Goal: Use online tool/utility: Utilize a website feature to perform a specific function

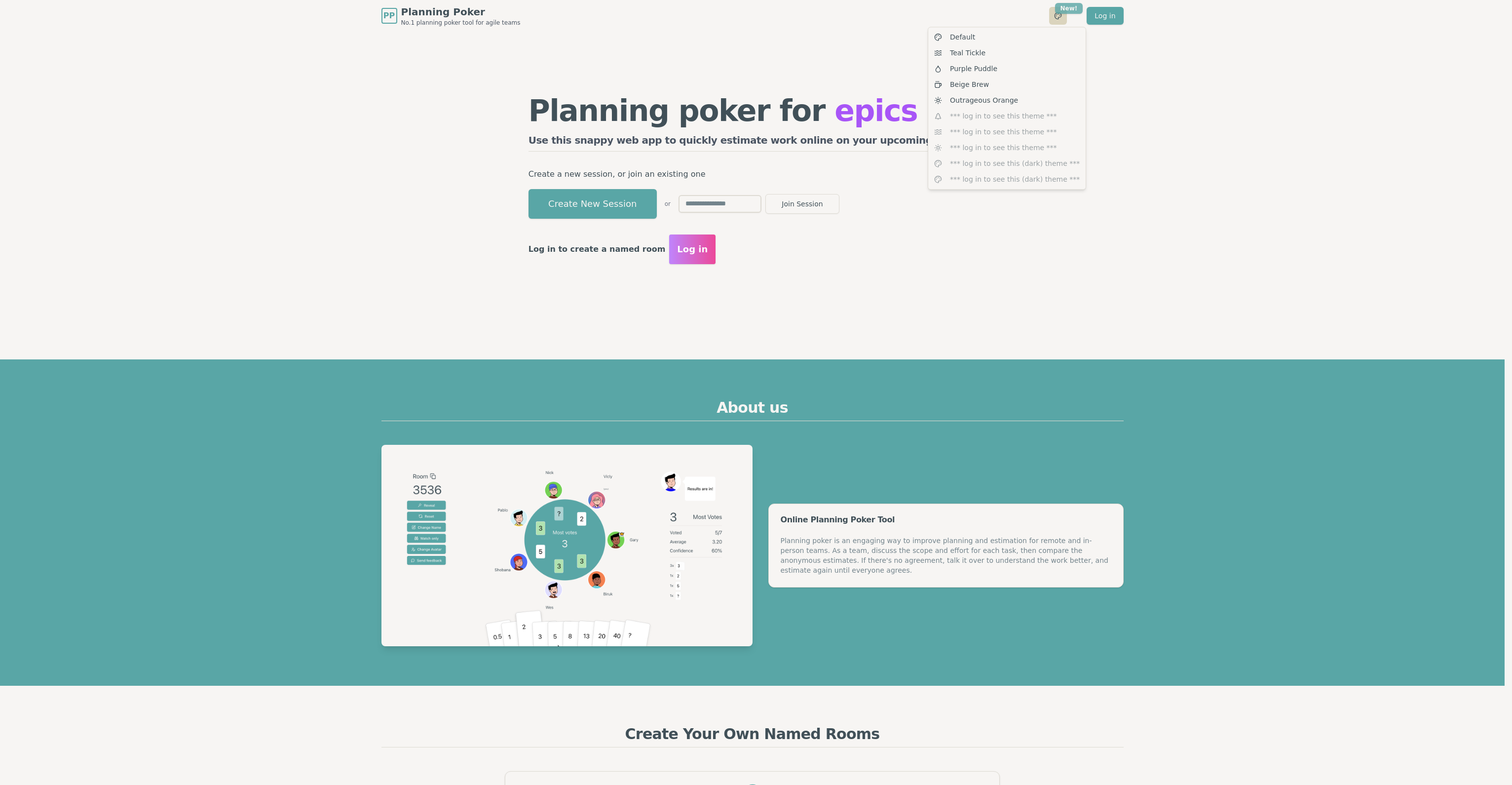
click at [1001, 51] on div "Teal Tickle" at bounding box center [1006, 53] width 153 height 16
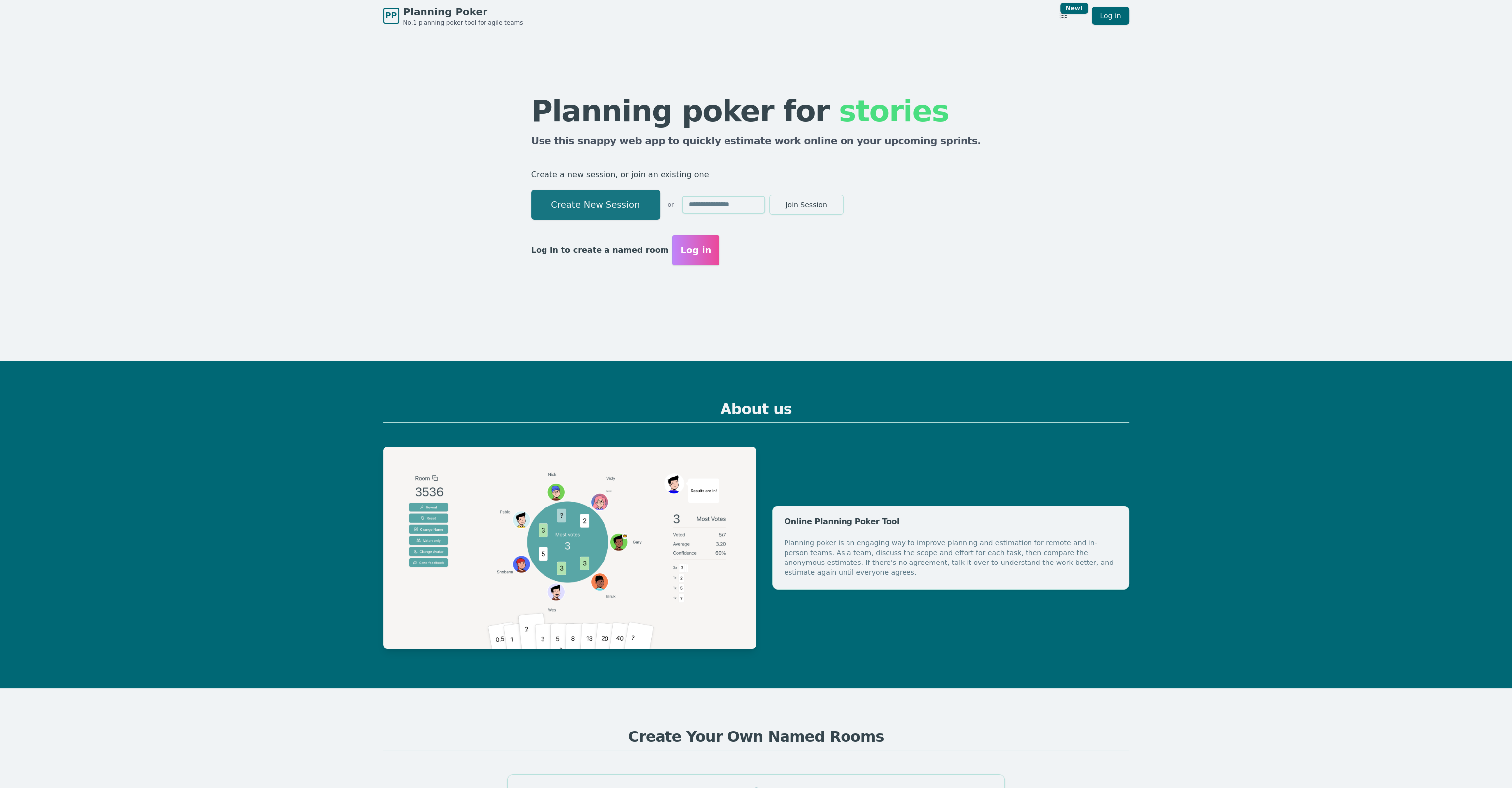
click at [654, 209] on button "Create New Session" at bounding box center [595, 204] width 129 height 30
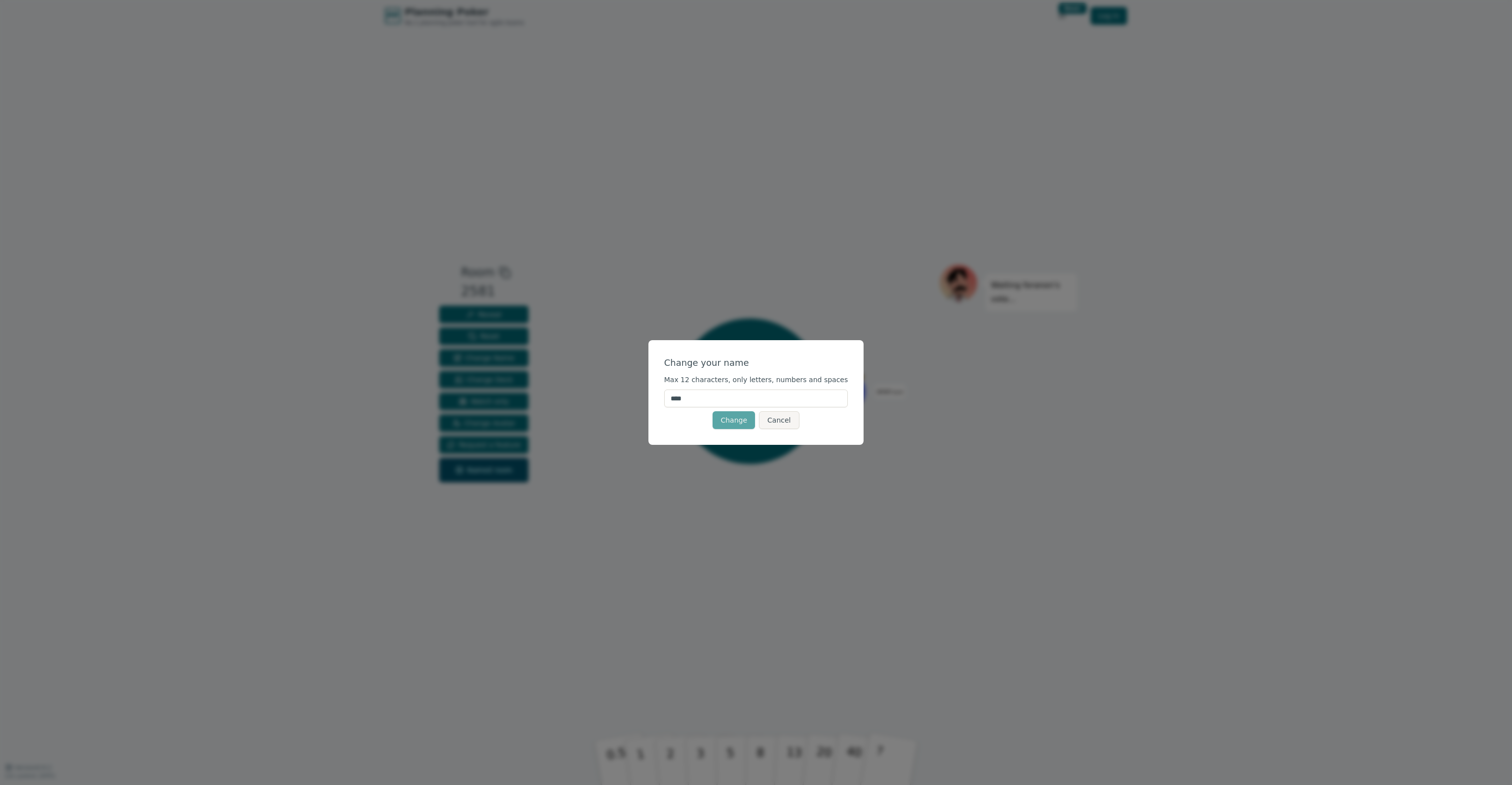
click at [794, 388] on form "Change your name Max 12 characters, only letters, numbers and spaces **** Chang…" at bounding box center [756, 392] width 184 height 73
click at [792, 396] on input "****" at bounding box center [756, 398] width 184 height 18
type input "**********"
click at [747, 424] on button "Change" at bounding box center [734, 420] width 42 height 18
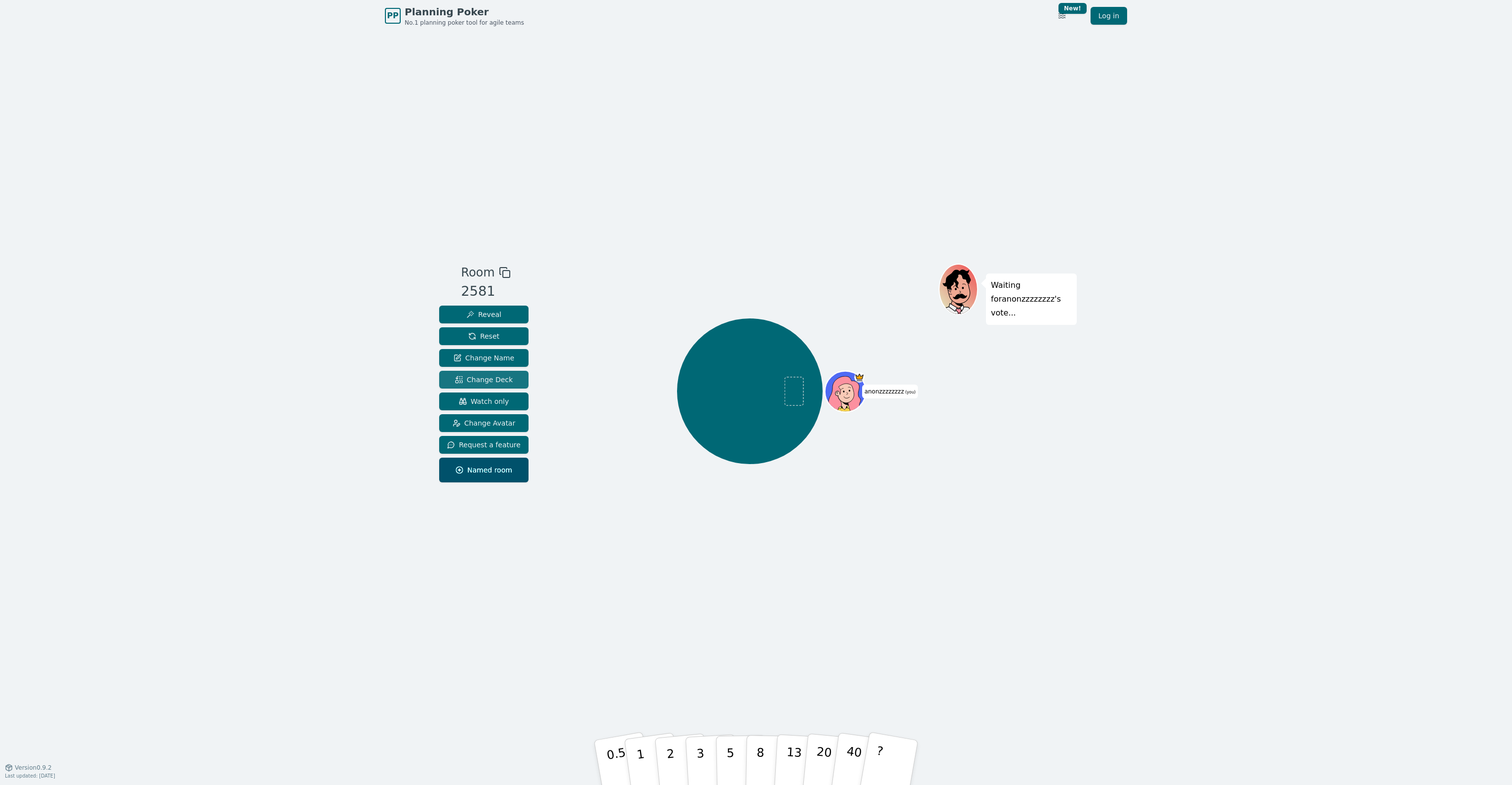
click at [490, 381] on span "Change Deck" at bounding box center [484, 380] width 57 height 10
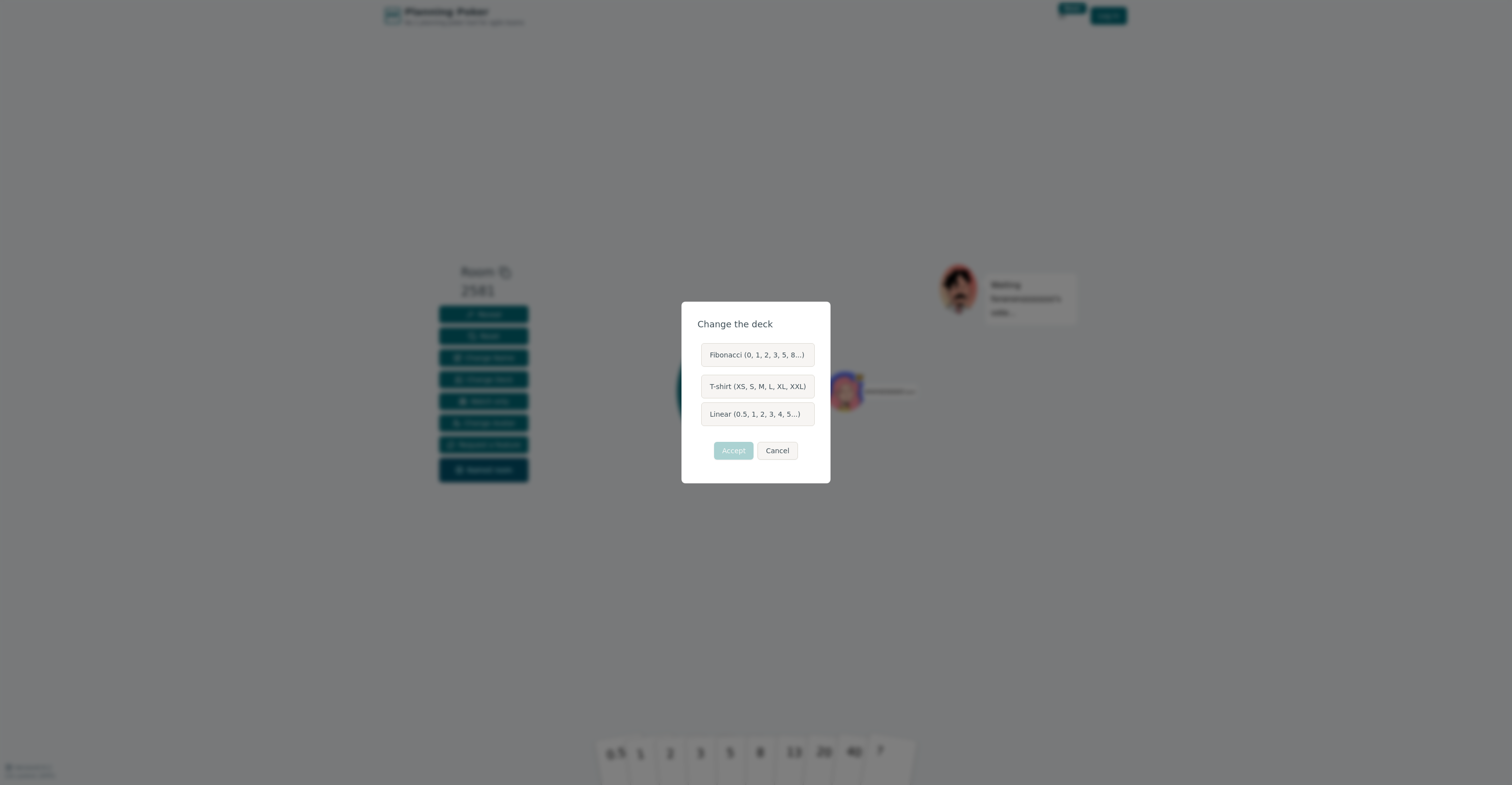
click at [742, 419] on label "Linear (0.5, 1, 2, 3, 4, 5...)" at bounding box center [758, 414] width 113 height 24
click at [705, 418] on button "Linear (0.5, 1, 2, 3, 4, 5...)" at bounding box center [701, 414] width 8 height 8
click at [744, 454] on button "Accept" at bounding box center [734, 451] width 40 height 18
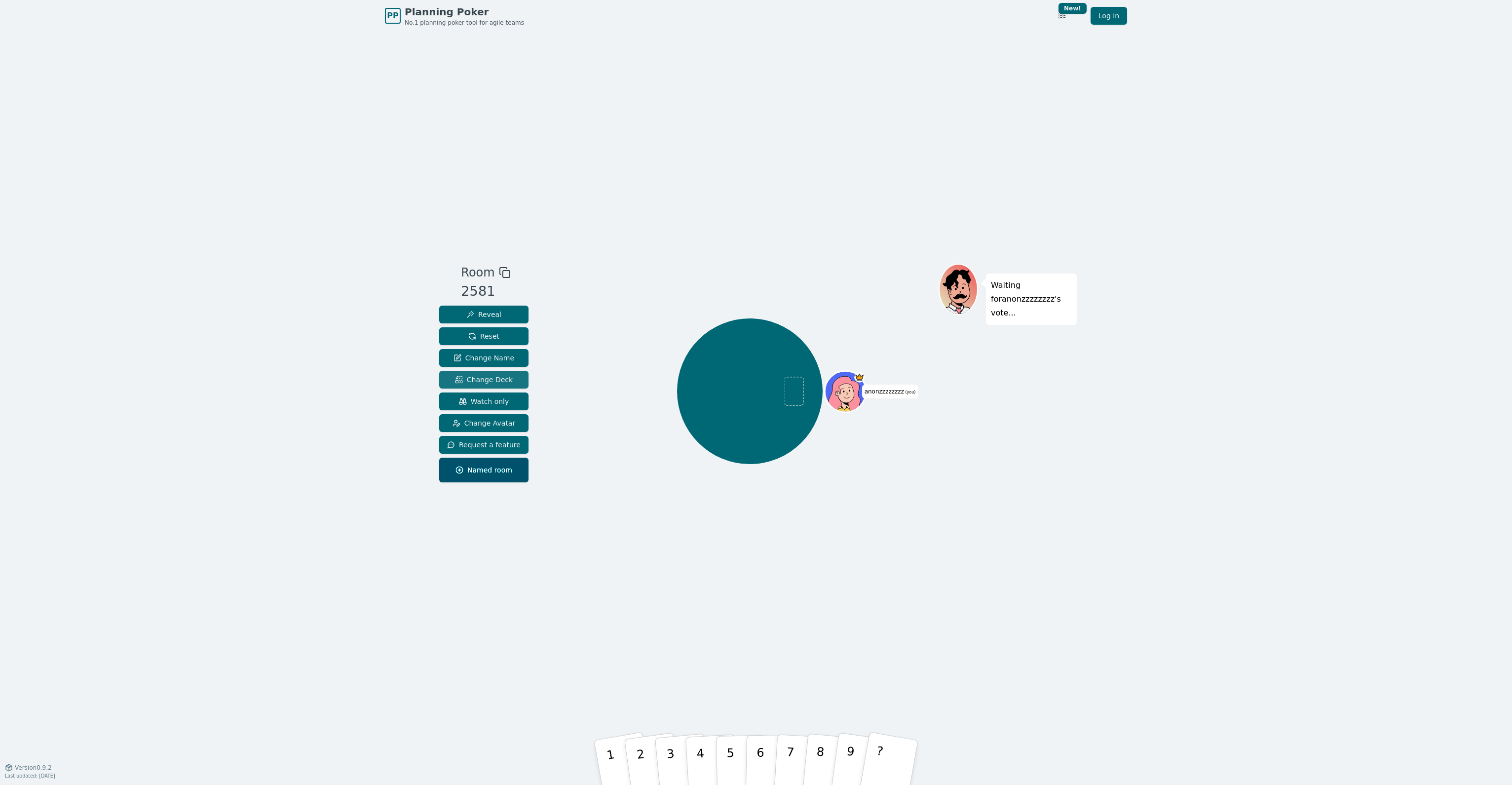
click at [506, 381] on span "Change Deck" at bounding box center [484, 380] width 57 height 10
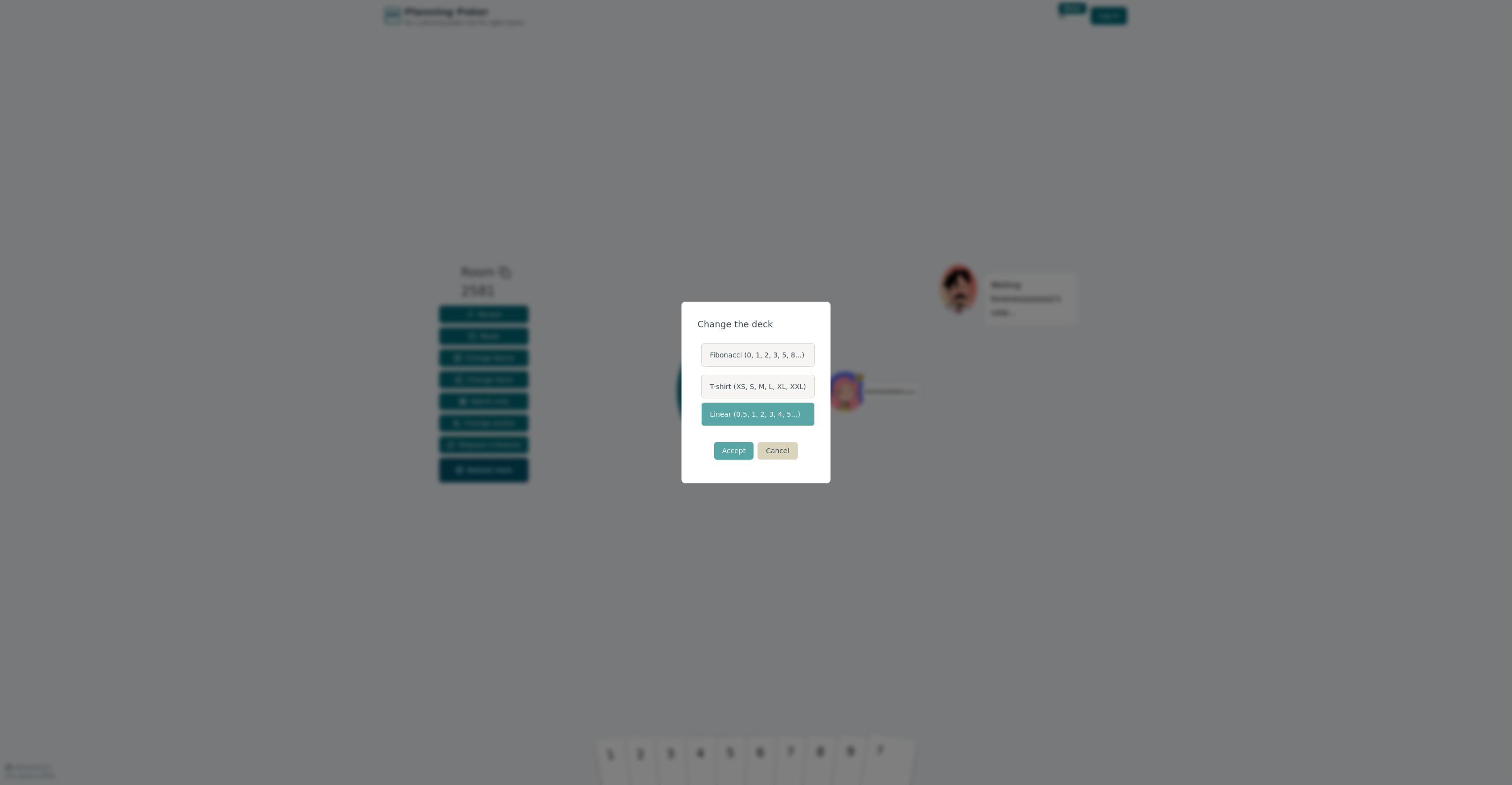
click at [774, 454] on button "Cancel" at bounding box center [778, 451] width 40 height 18
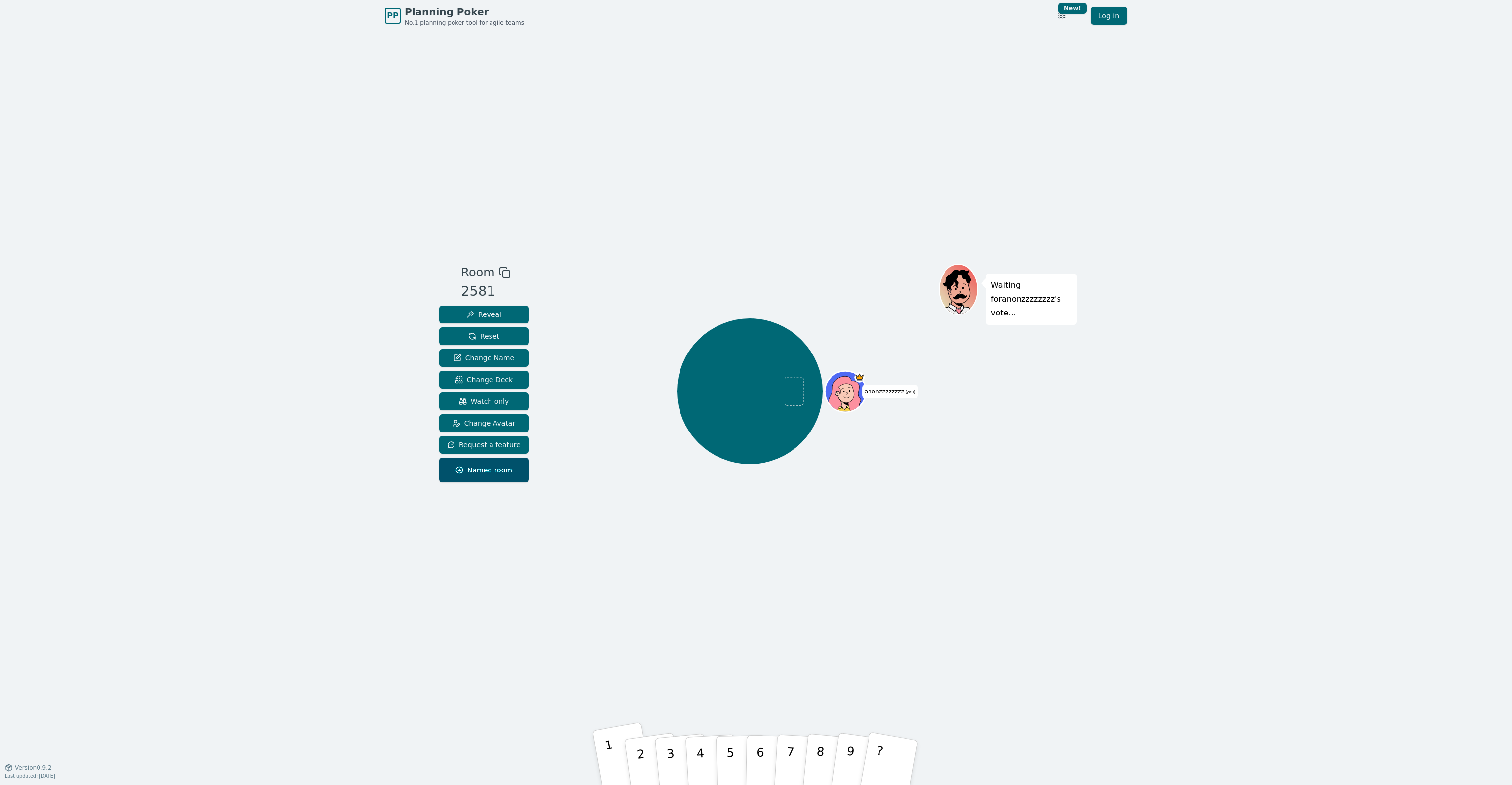
click at [609, 764] on p "1" at bounding box center [612, 763] width 17 height 53
click at [494, 313] on span "Reveal" at bounding box center [484, 314] width 35 height 10
click at [492, 337] on span "Reset" at bounding box center [483, 336] width 31 height 10
click at [850, 759] on p "9" at bounding box center [849, 761] width 15 height 53
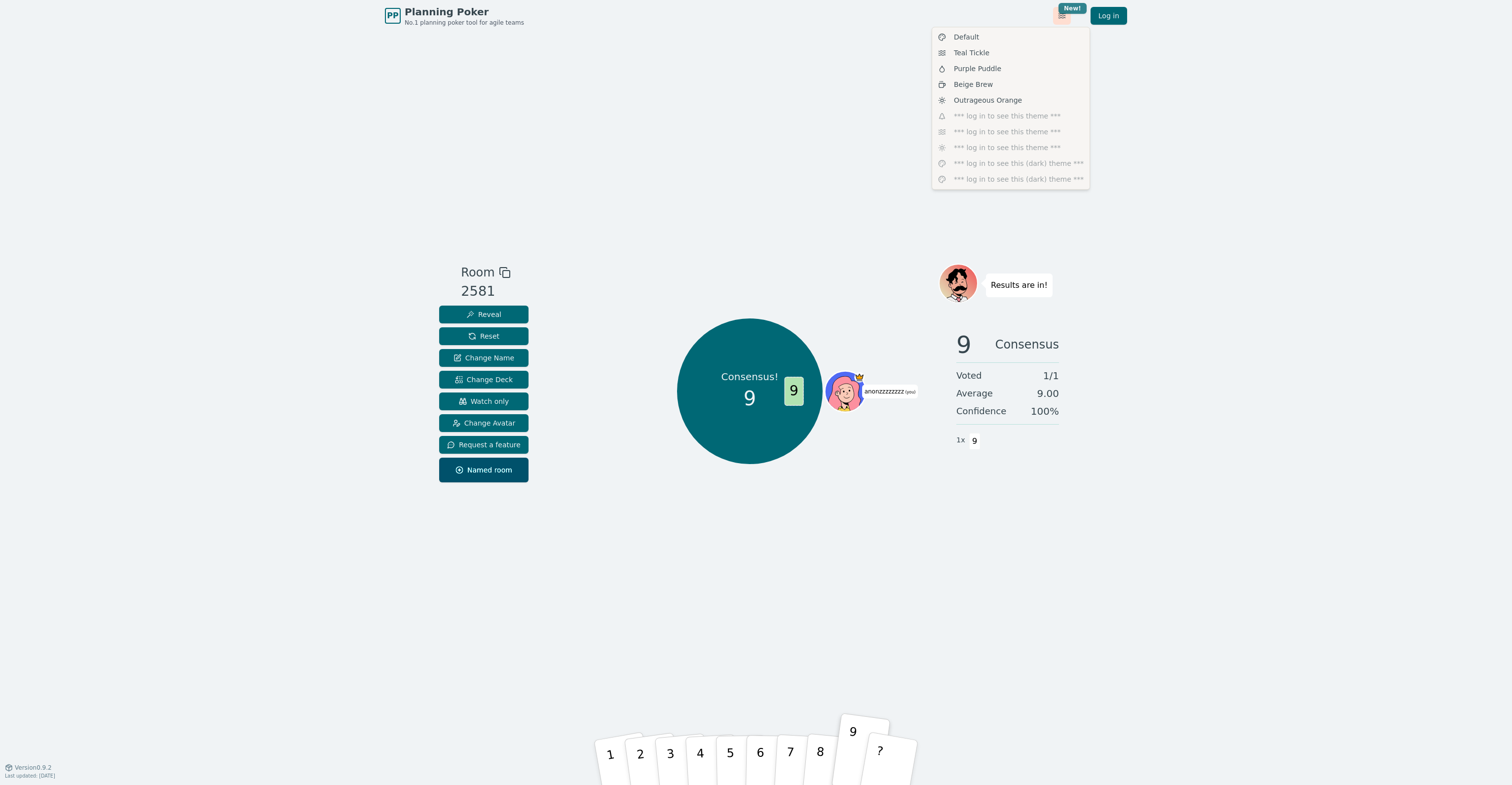
click at [1070, 7] on html "PP Planning Poker No.1 planning poker tool for agile teams Toggle theme New! Lo…" at bounding box center [756, 392] width 1512 height 785
click at [1034, 101] on div "Outrageous Orange" at bounding box center [1010, 101] width 153 height 16
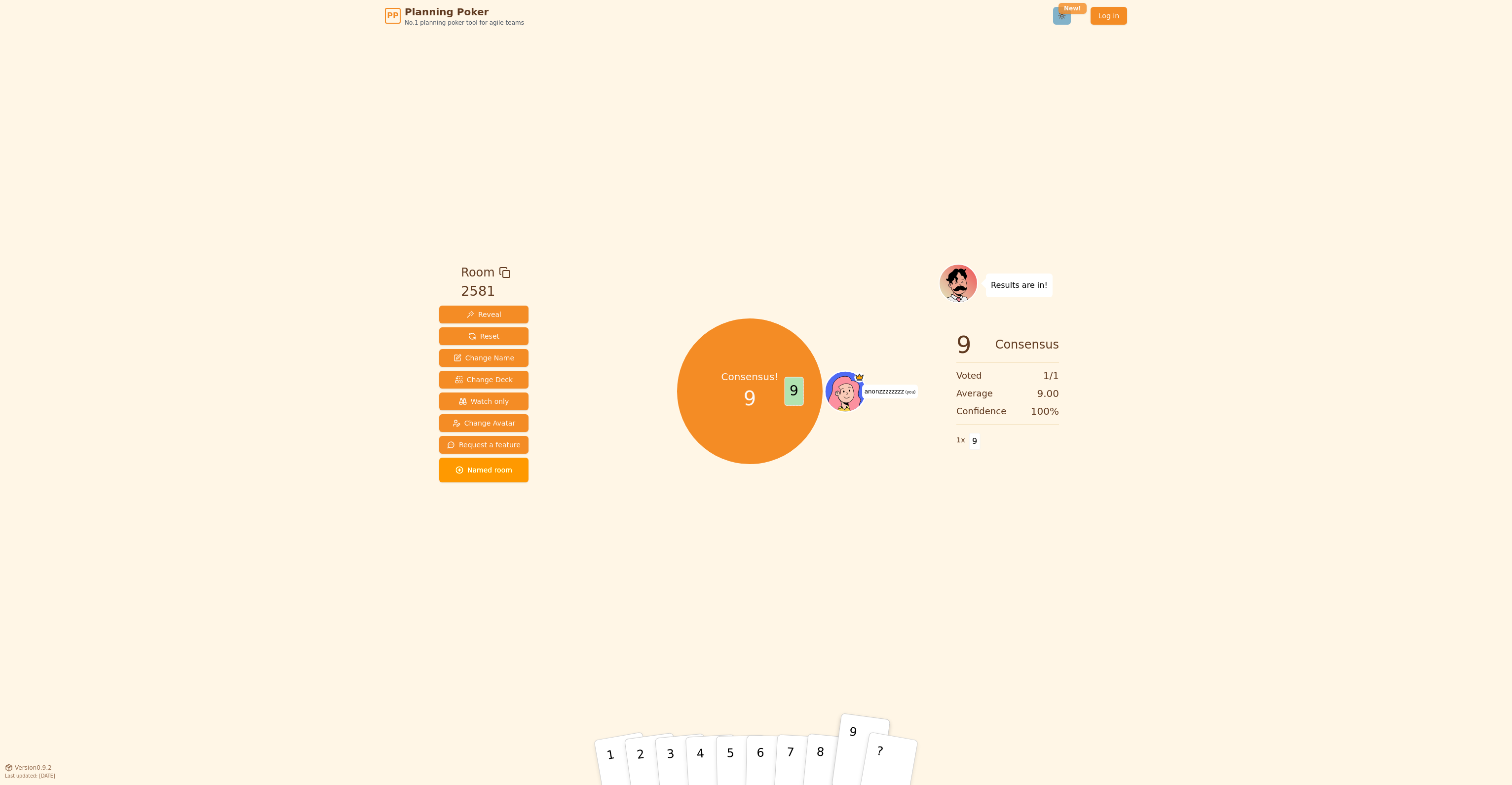
click at [1079, 6] on html "PP Planning Poker No.1 planning poker tool for agile teams Toggle theme New! Lo…" at bounding box center [756, 392] width 1512 height 785
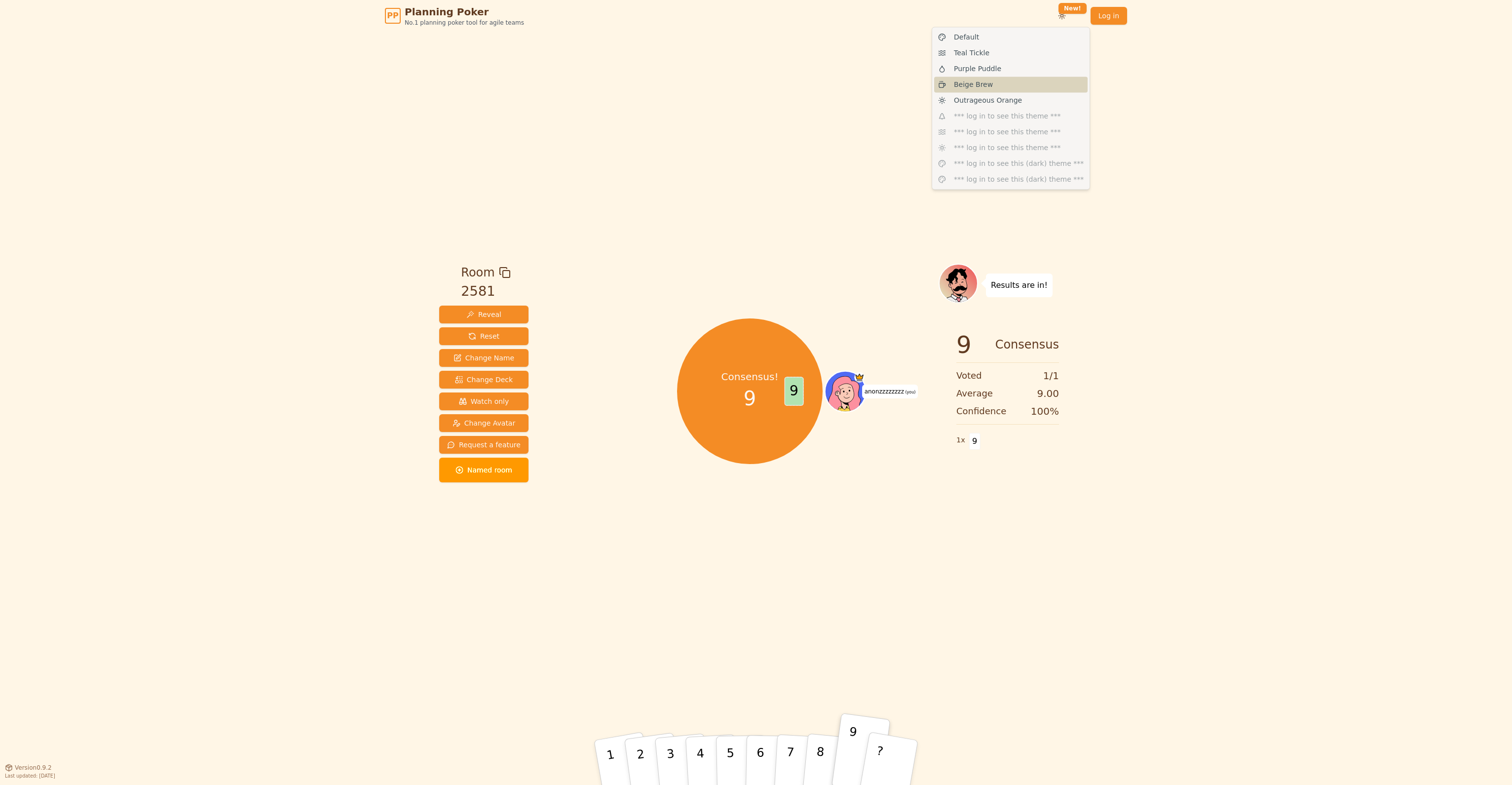
drag, startPoint x: 997, startPoint y: 87, endPoint x: 1020, endPoint y: 55, distance: 39.4
click at [997, 87] on div "Beige Brew" at bounding box center [1010, 85] width 153 height 16
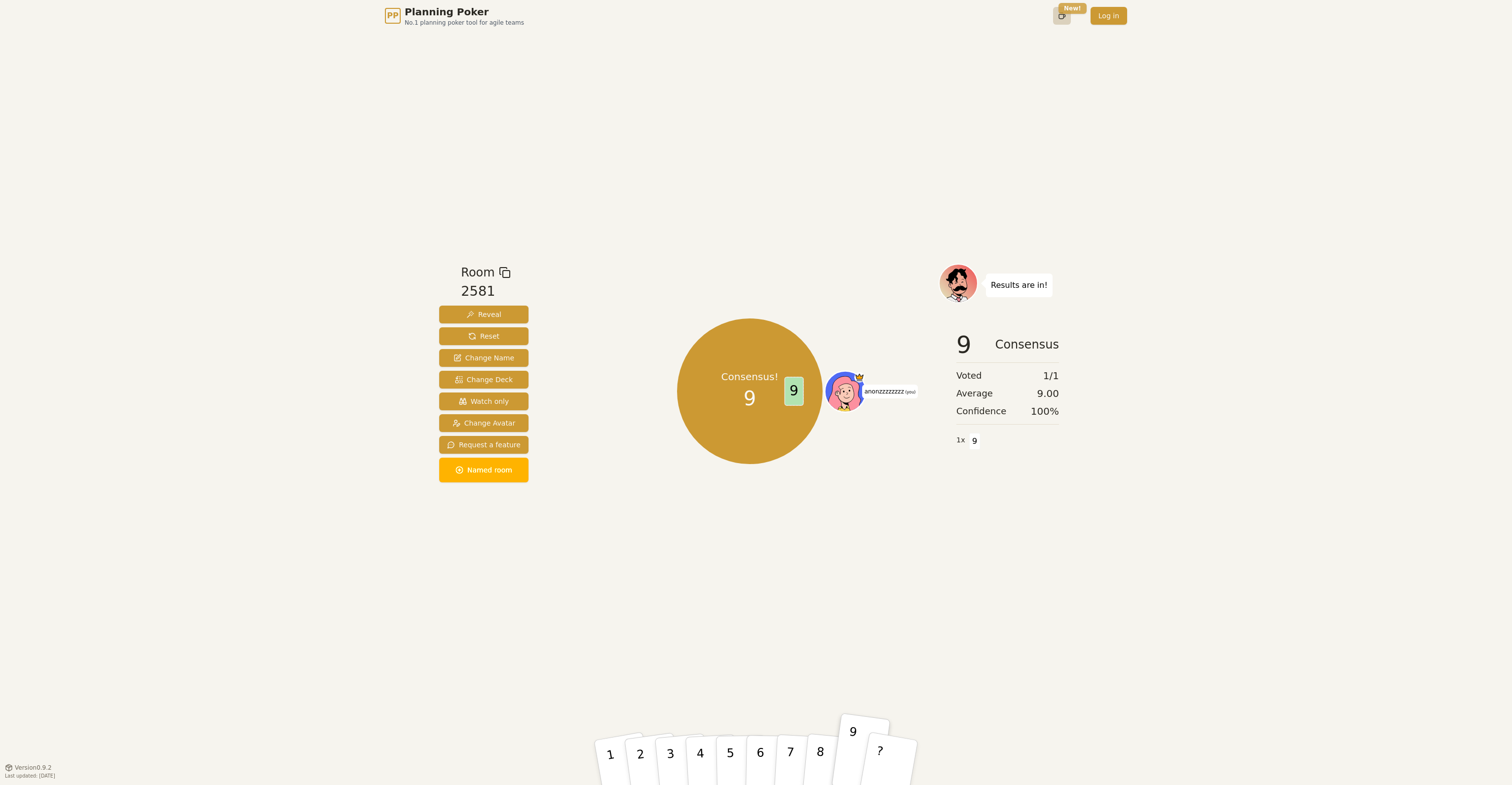
click at [1073, 11] on html "PP Planning Poker No.1 planning poker tool for agile teams Toggle theme New! Lo…" at bounding box center [756, 392] width 1512 height 785
click at [998, 73] on div "Purple Puddle" at bounding box center [1010, 69] width 153 height 16
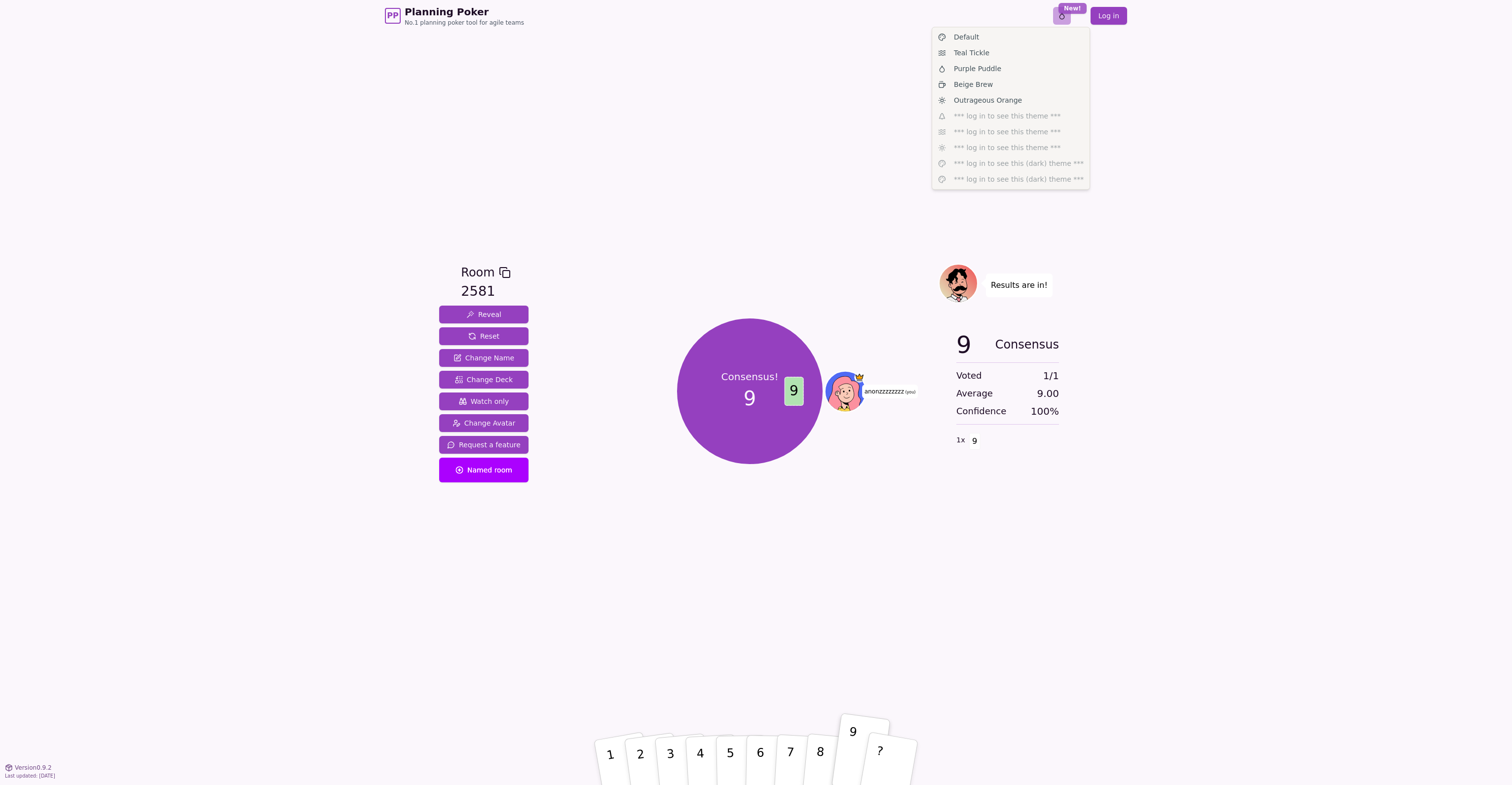
click at [1067, 12] on html "PP Planning Poker No.1 planning poker tool for agile teams Toggle theme New! Lo…" at bounding box center [756, 392] width 1512 height 785
drag, startPoint x: 1006, startPoint y: 57, endPoint x: 1009, endPoint y: 53, distance: 5.0
click at [1006, 57] on div "Teal Tickle" at bounding box center [1010, 53] width 153 height 16
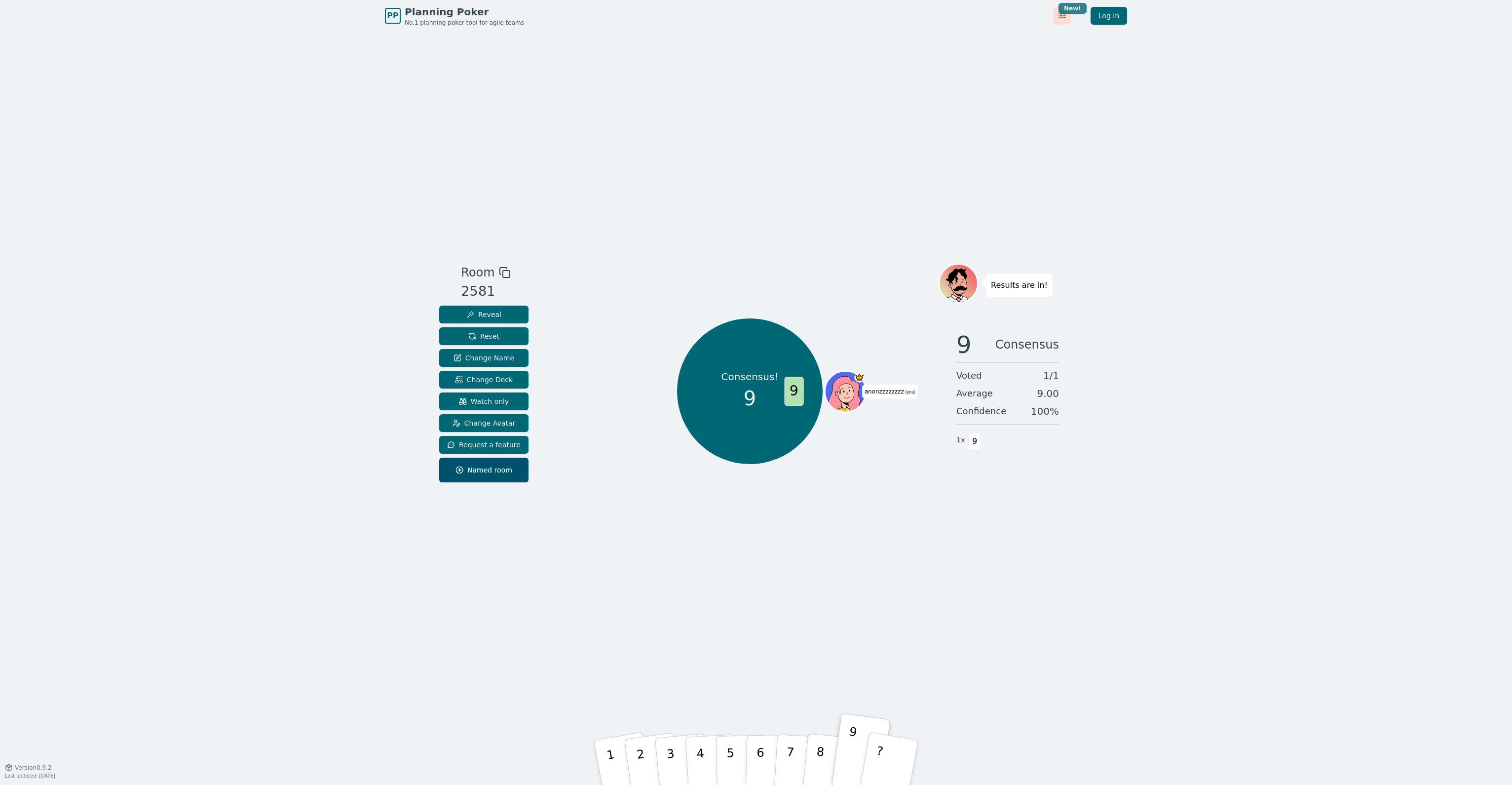
click at [1080, 13] on html "PP Planning Poker No.1 planning poker tool for agile teams Toggle theme New! Lo…" at bounding box center [756, 392] width 1512 height 785
click at [1001, 40] on div "Default" at bounding box center [1010, 37] width 153 height 16
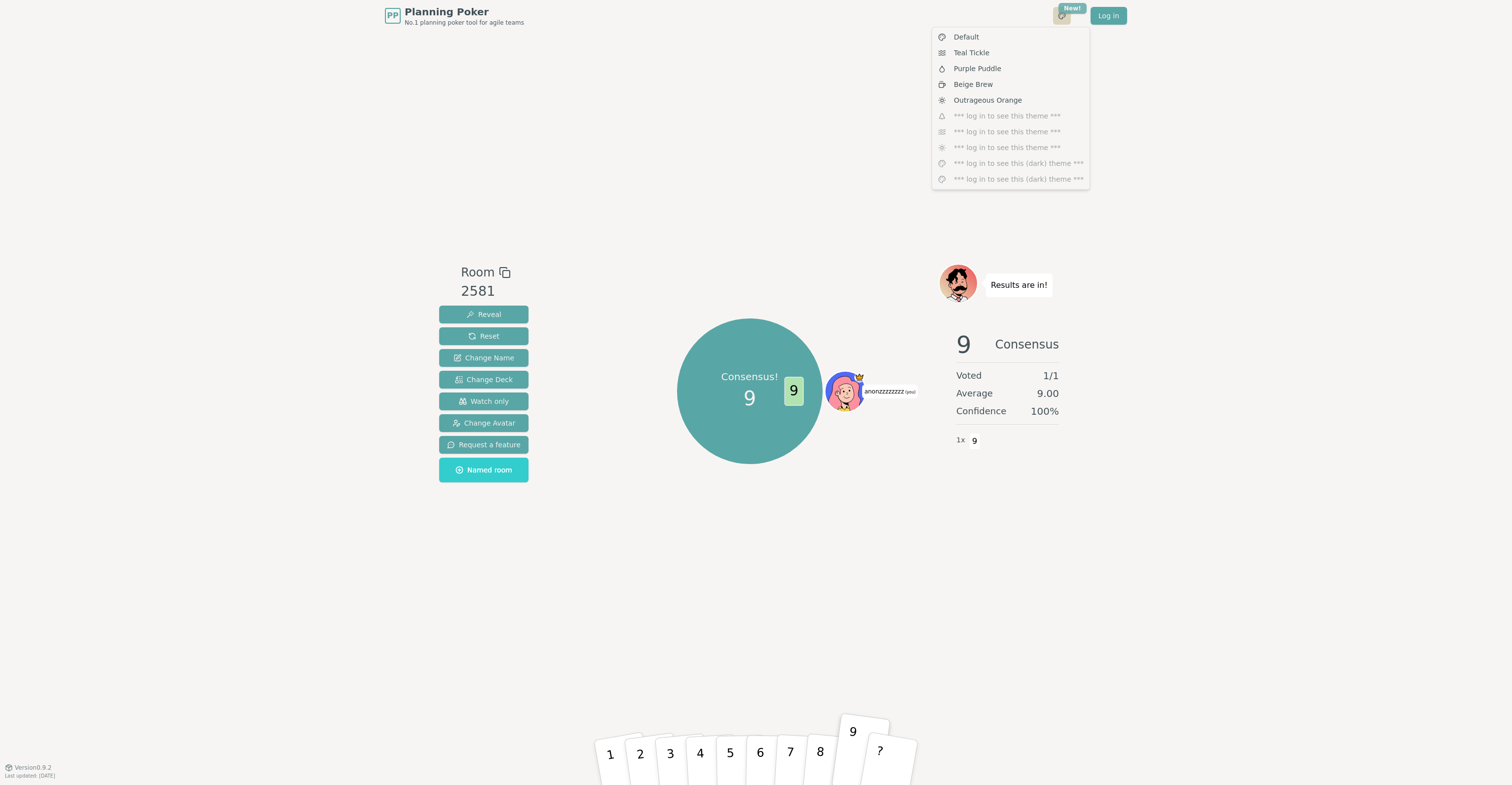
click at [1077, 10] on html "PP Planning Poker No.1 planning poker tool for agile teams Toggle theme New! Lo…" at bounding box center [756, 392] width 1512 height 785
click at [1025, 55] on div "Teal Tickle" at bounding box center [1010, 53] width 153 height 16
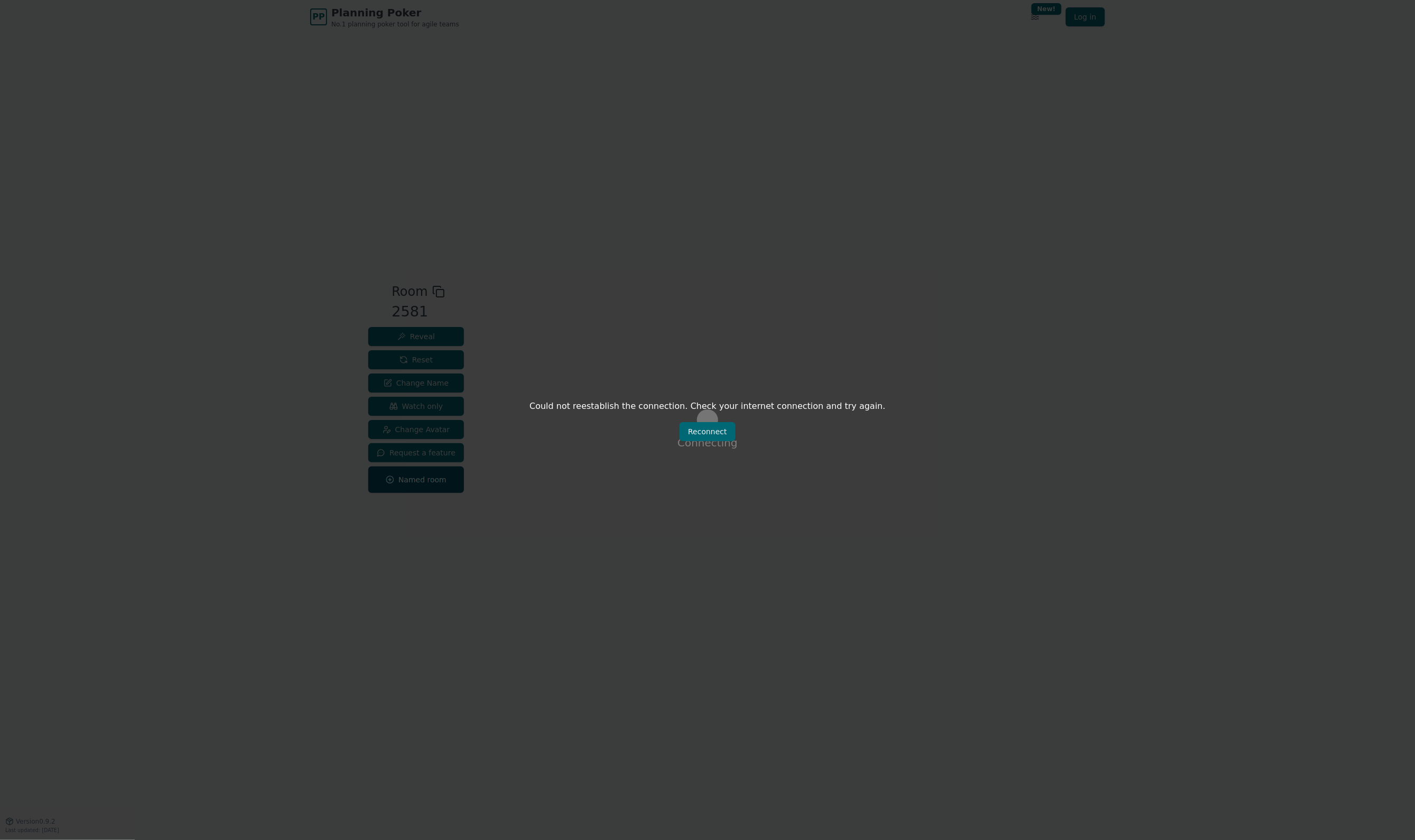
click at [1257, 117] on div "Could not reestablish the connection. Check your internet connection and try ag…" at bounding box center [707, 420] width 1415 height 840
click at [726, 430] on button "Reconnect" at bounding box center [708, 431] width 56 height 19
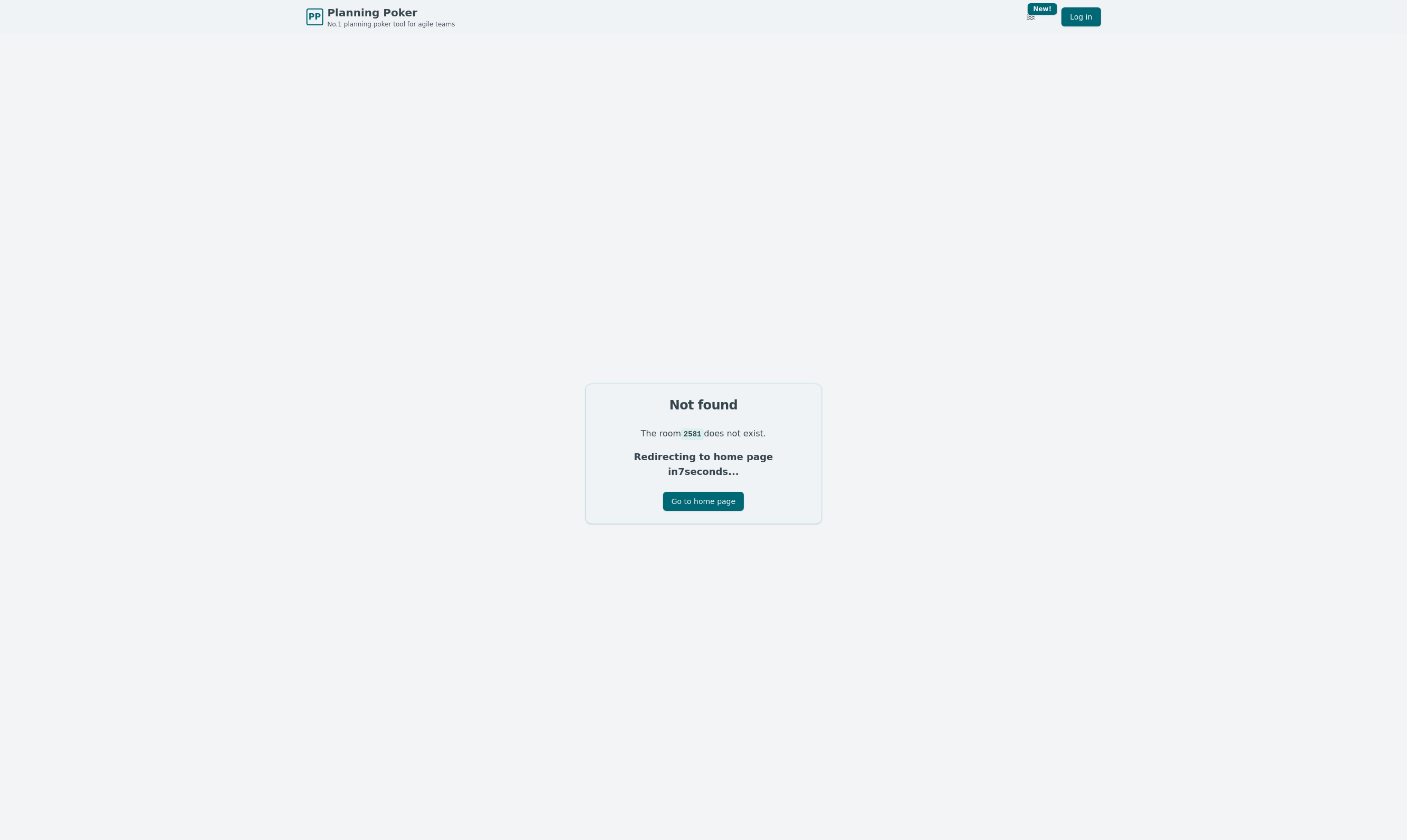
click at [364, 15] on span "Planning Poker" at bounding box center [392, 12] width 128 height 15
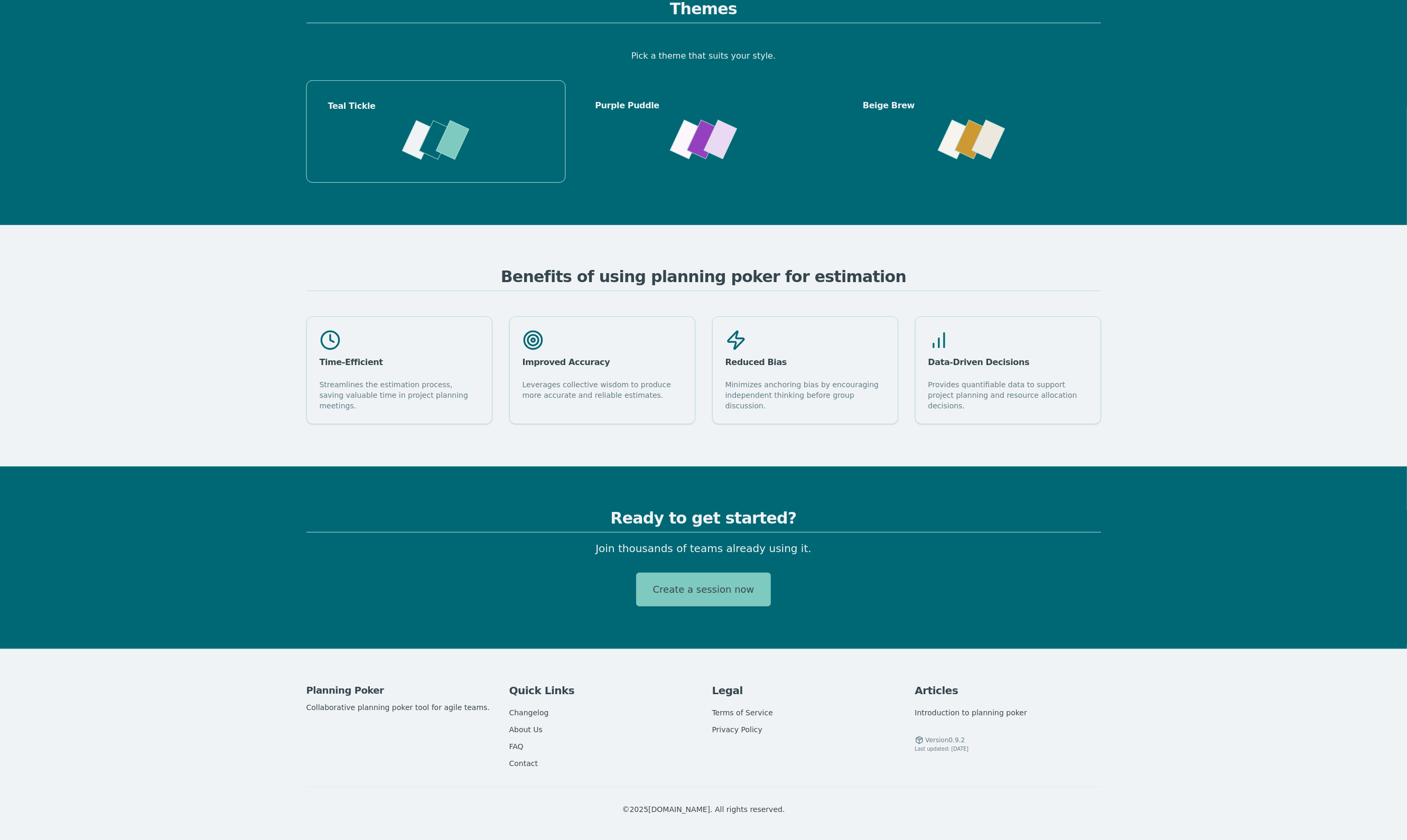
scroll to position [1081, 0]
click at [440, 156] on div at bounding box center [452, 140] width 33 height 39
click at [418, 366] on div "Time-Efficient" at bounding box center [399, 363] width 160 height 9
drag, startPoint x: 789, startPoint y: 370, endPoint x: 886, endPoint y: 371, distance: 97.0
click at [790, 366] on div "Reduced Bias" at bounding box center [805, 363] width 160 height 9
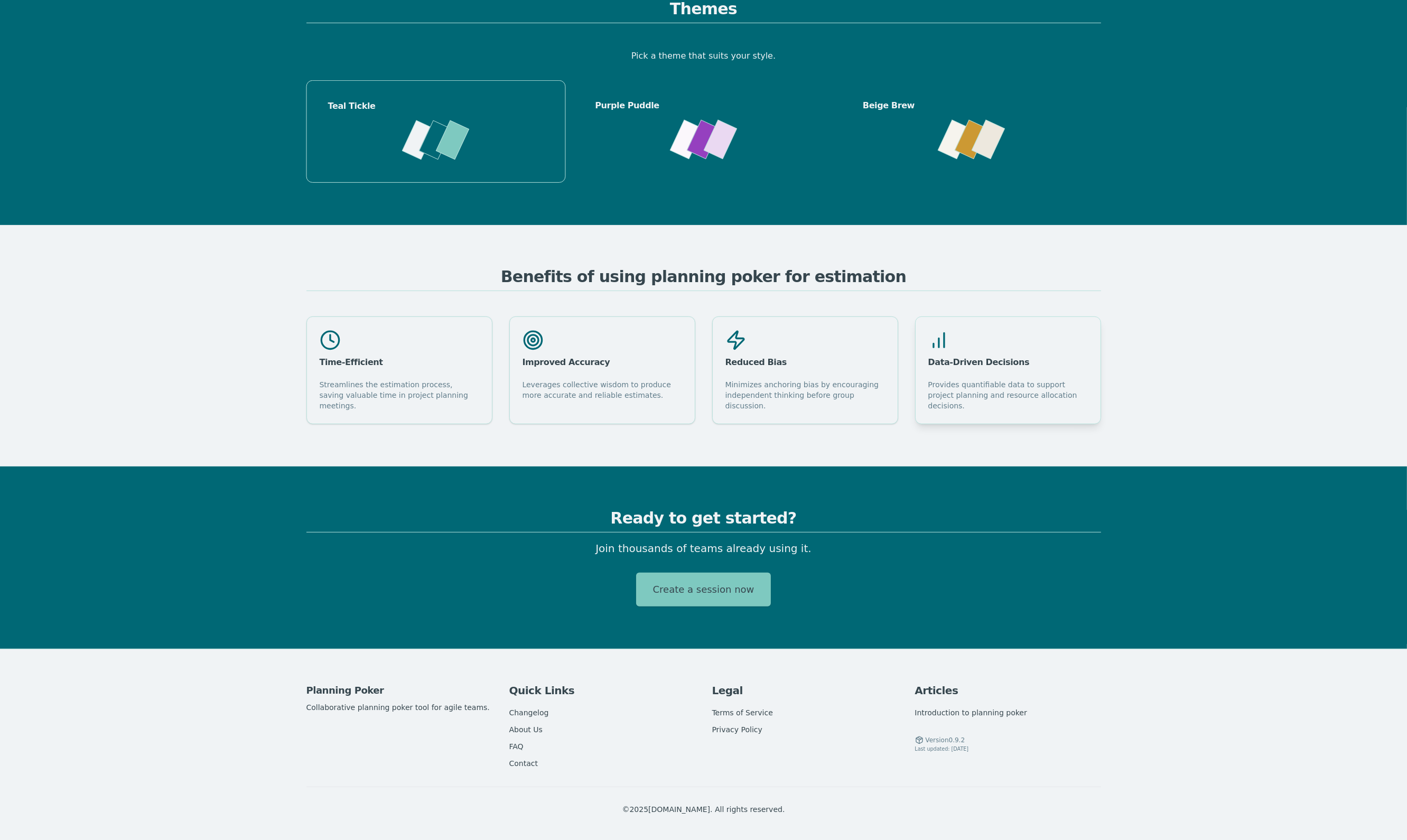
click at [989, 366] on div "Data-Driven Decisions" at bounding box center [1007, 363] width 160 height 9
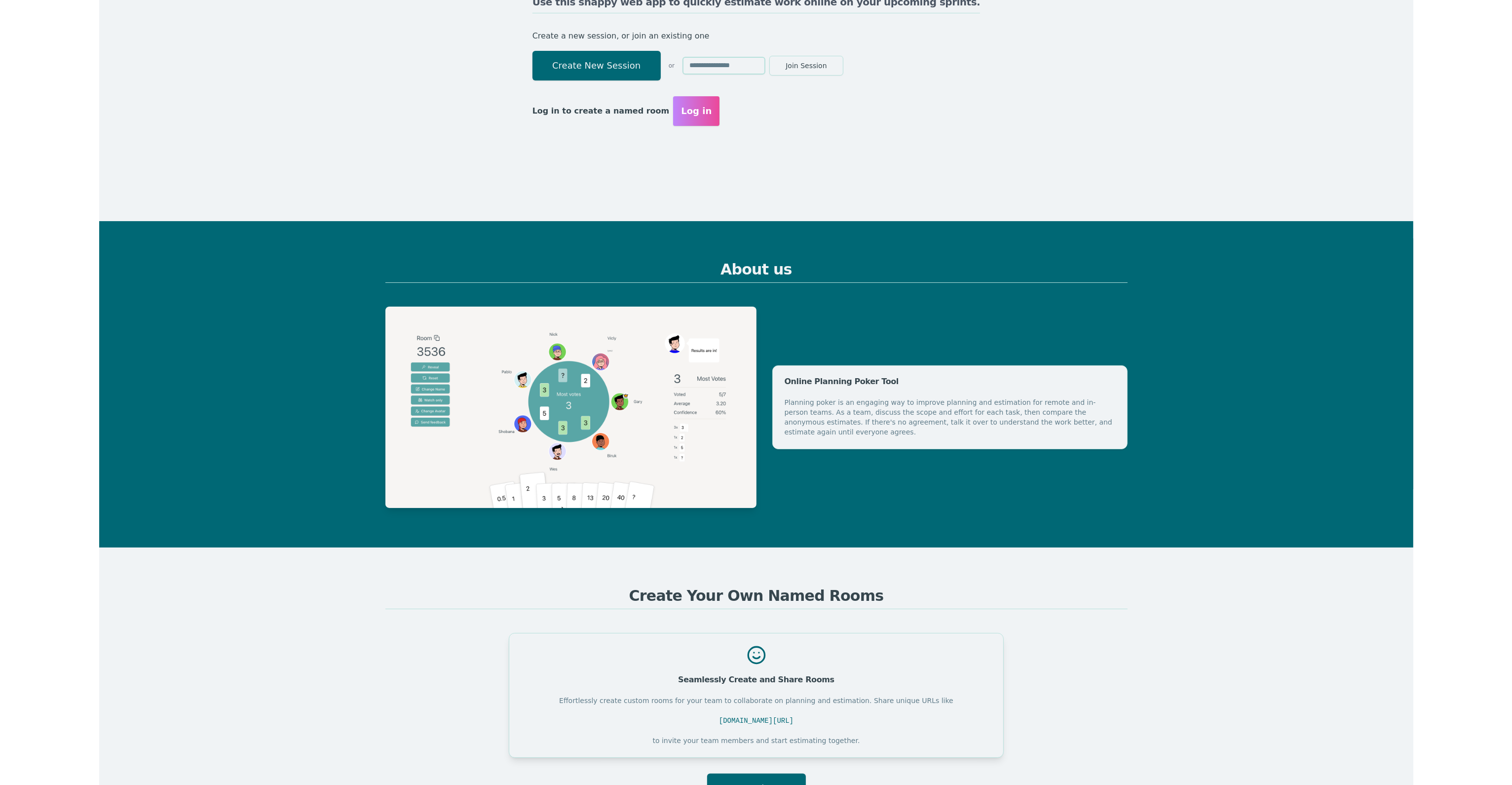
scroll to position [0, 0]
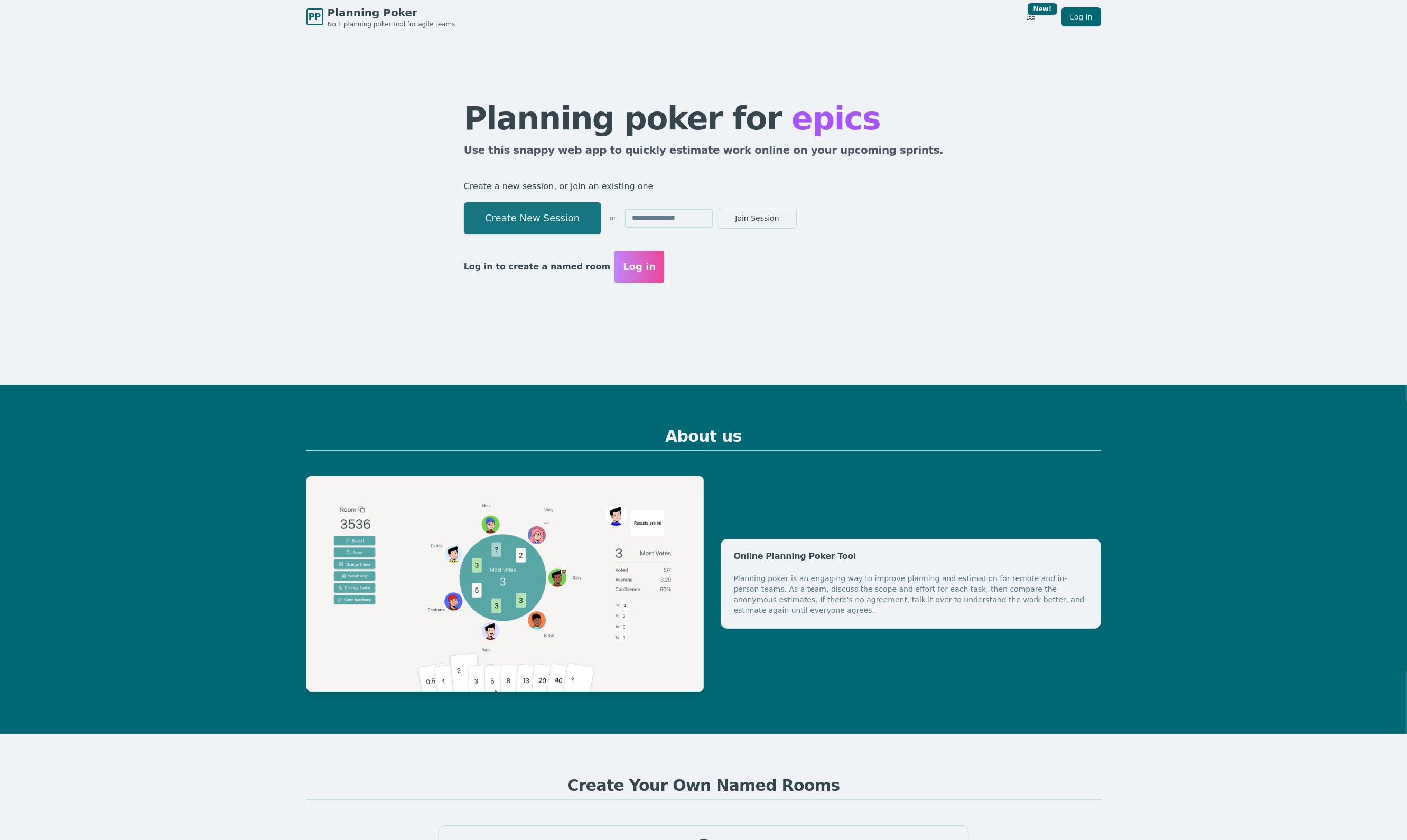
click at [601, 222] on button "Create New Session" at bounding box center [532, 218] width 137 height 32
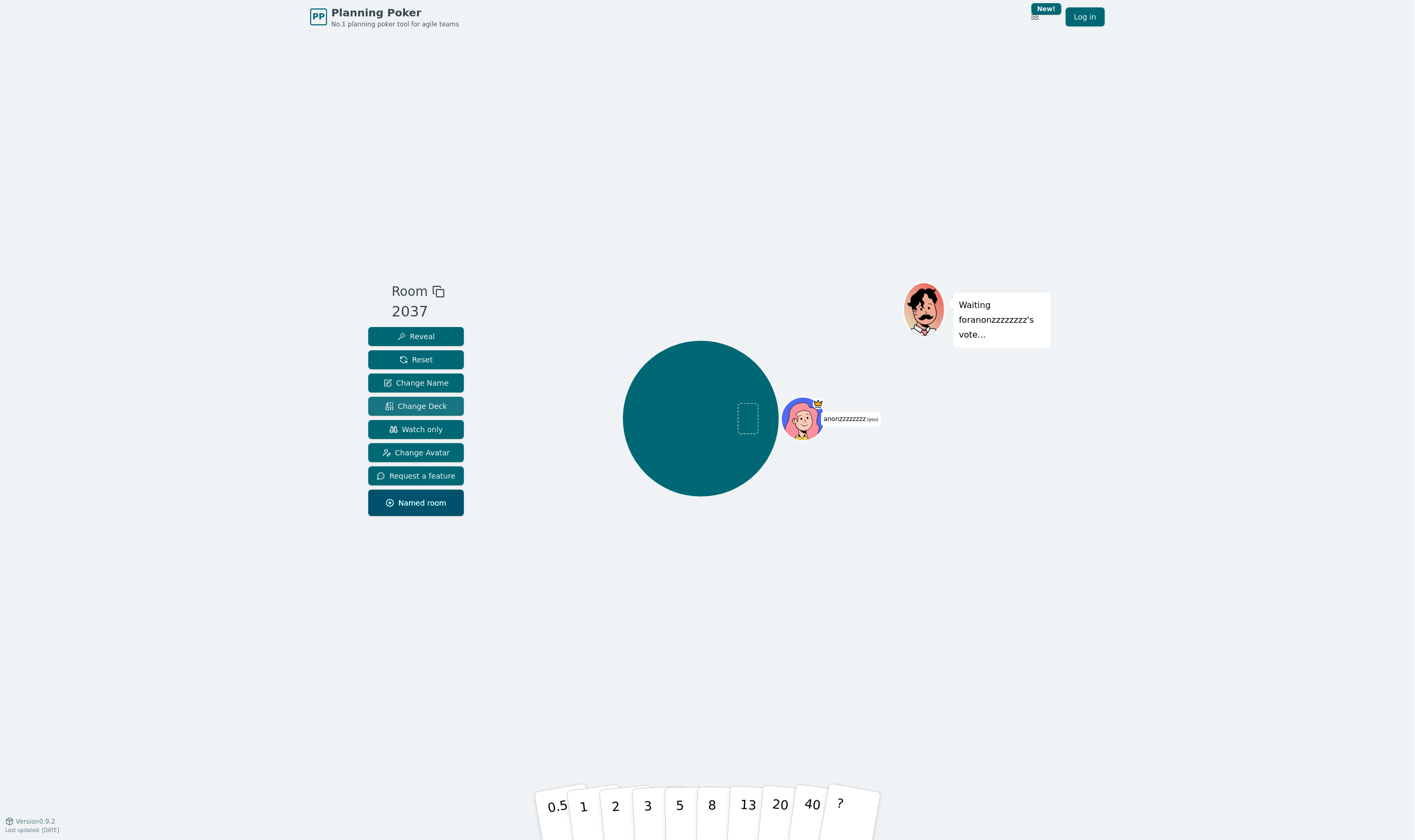
click at [441, 399] on button "Change Deck" at bounding box center [416, 406] width 96 height 19
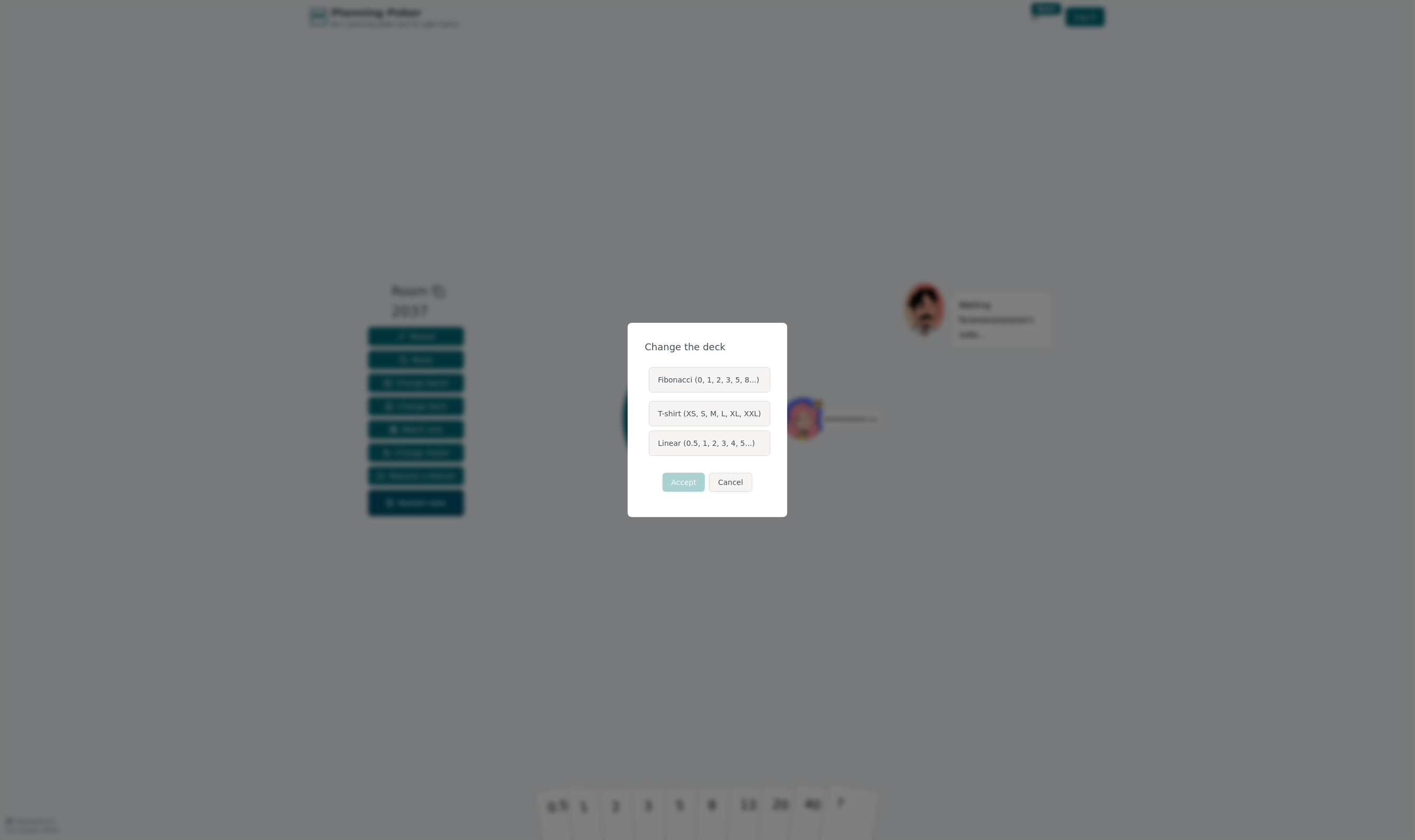
click at [729, 446] on label "Linear (0.5, 1, 2, 3, 4, 5...)" at bounding box center [710, 443] width 121 height 26
click at [652, 446] on button "Linear (0.5, 1, 2, 3, 4, 5...)" at bounding box center [648, 443] width 9 height 9
click at [695, 488] on button "Accept" at bounding box center [684, 482] width 43 height 19
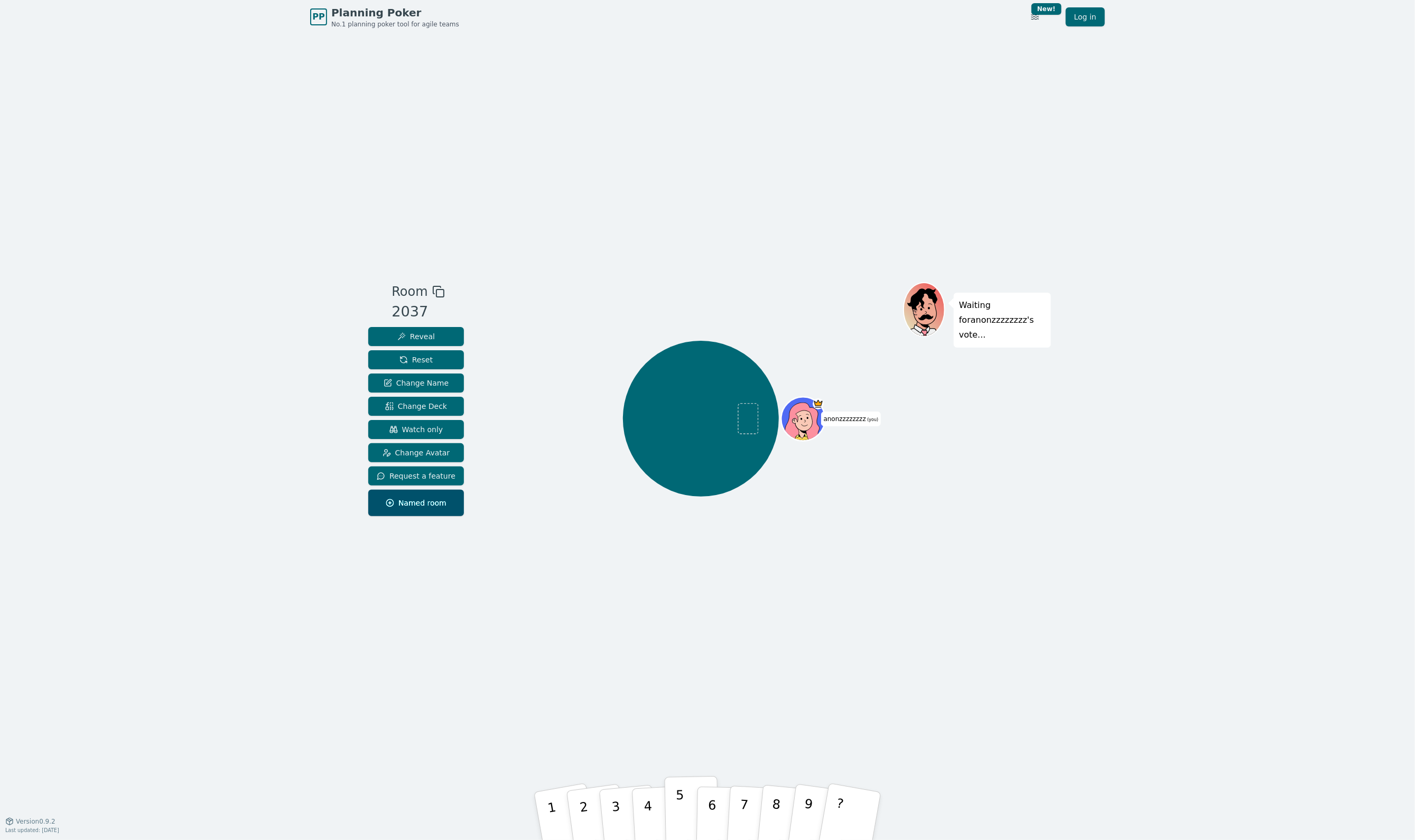
click at [680, 817] on p "5" at bounding box center [680, 816] width 9 height 57
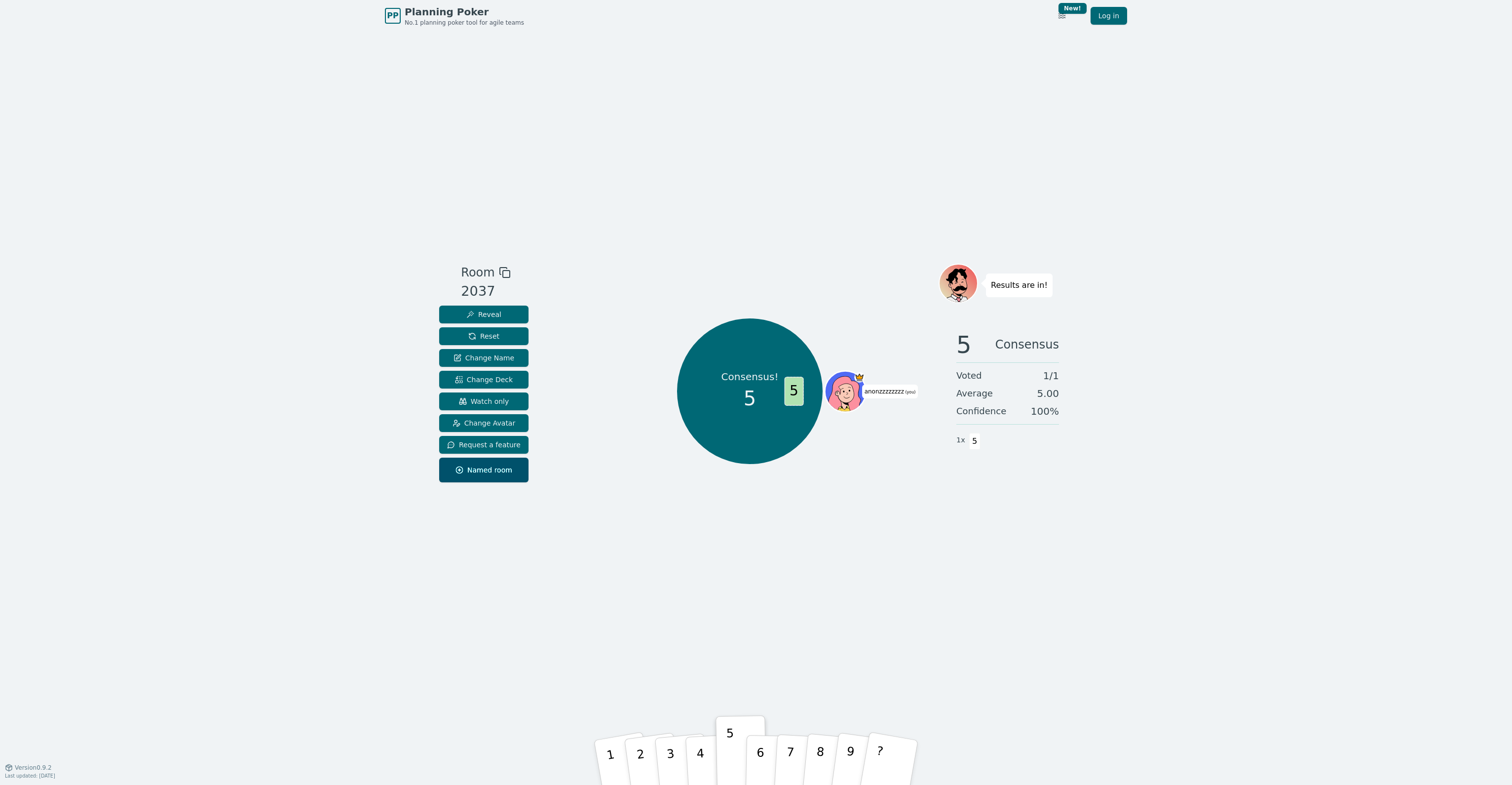
click at [842, 397] on icon at bounding box center [846, 397] width 20 height 7
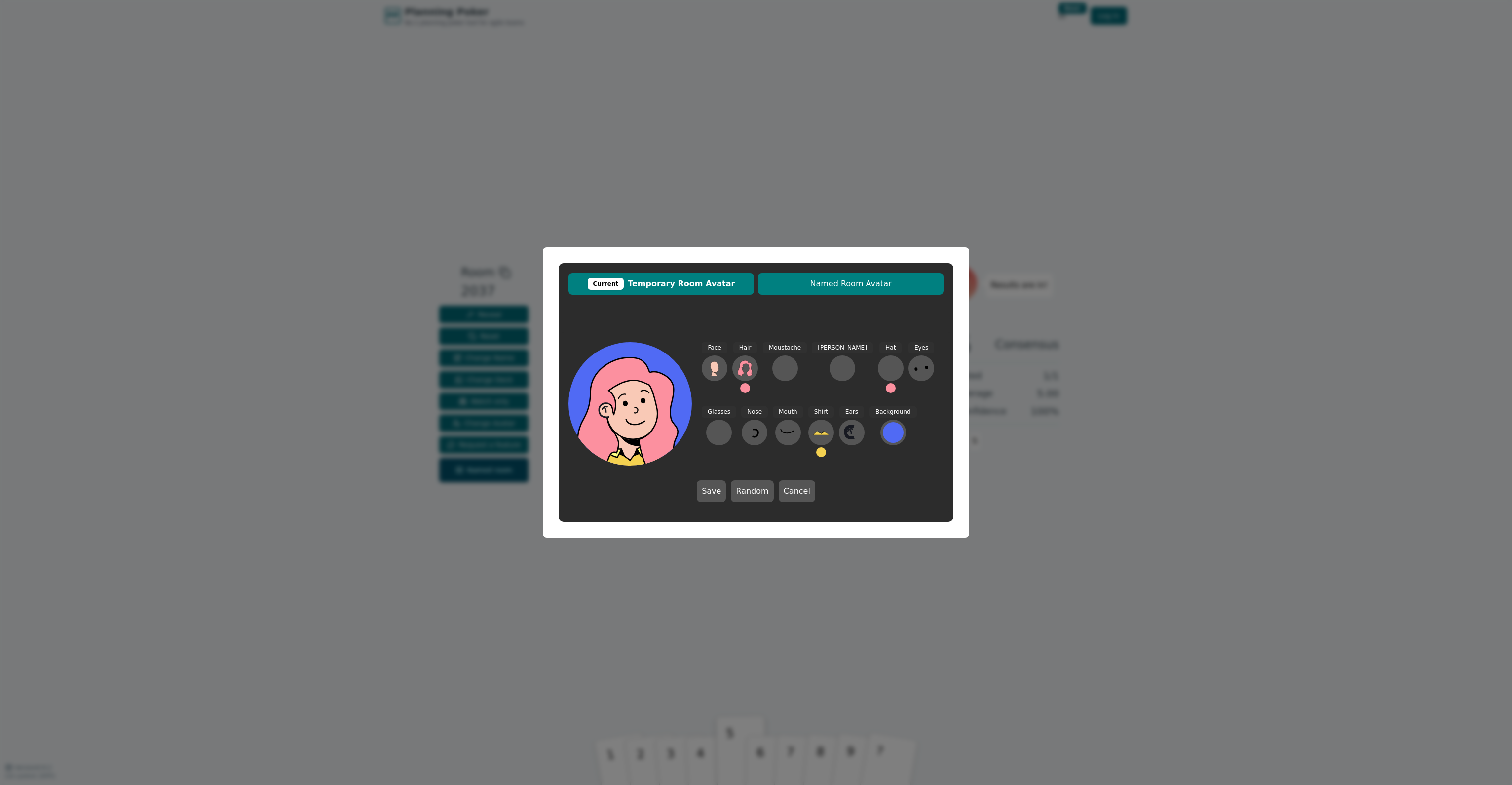
click at [817, 282] on span "Named Room Avatar" at bounding box center [851, 283] width 175 height 12
click at [687, 282] on span "Current Temporary Room Avatar" at bounding box center [661, 283] width 175 height 12
click at [717, 369] on icon at bounding box center [714, 367] width 9 height 11
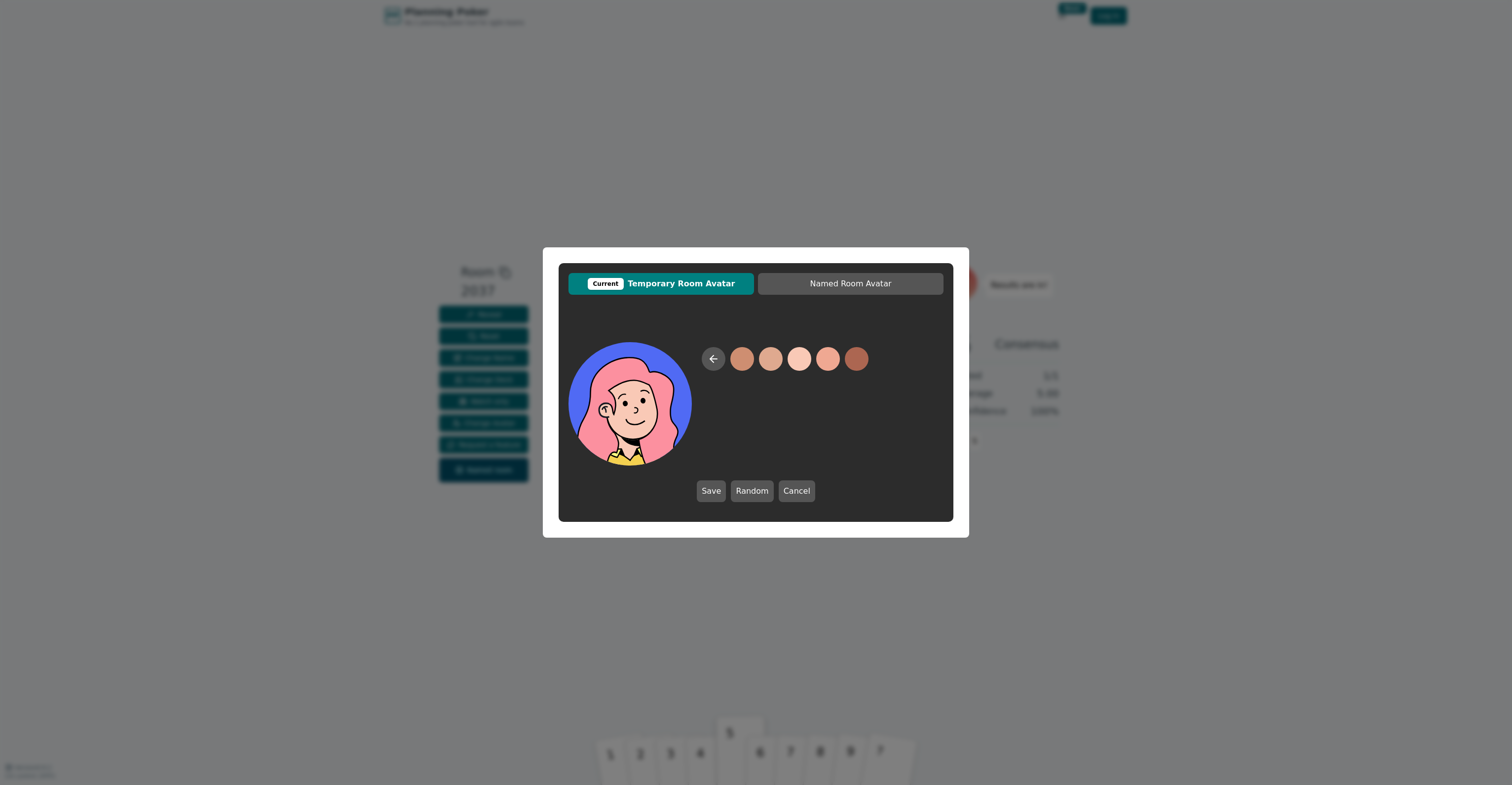
click at [803, 361] on button at bounding box center [800, 359] width 24 height 24
click at [883, 436] on div at bounding box center [893, 432] width 21 height 21
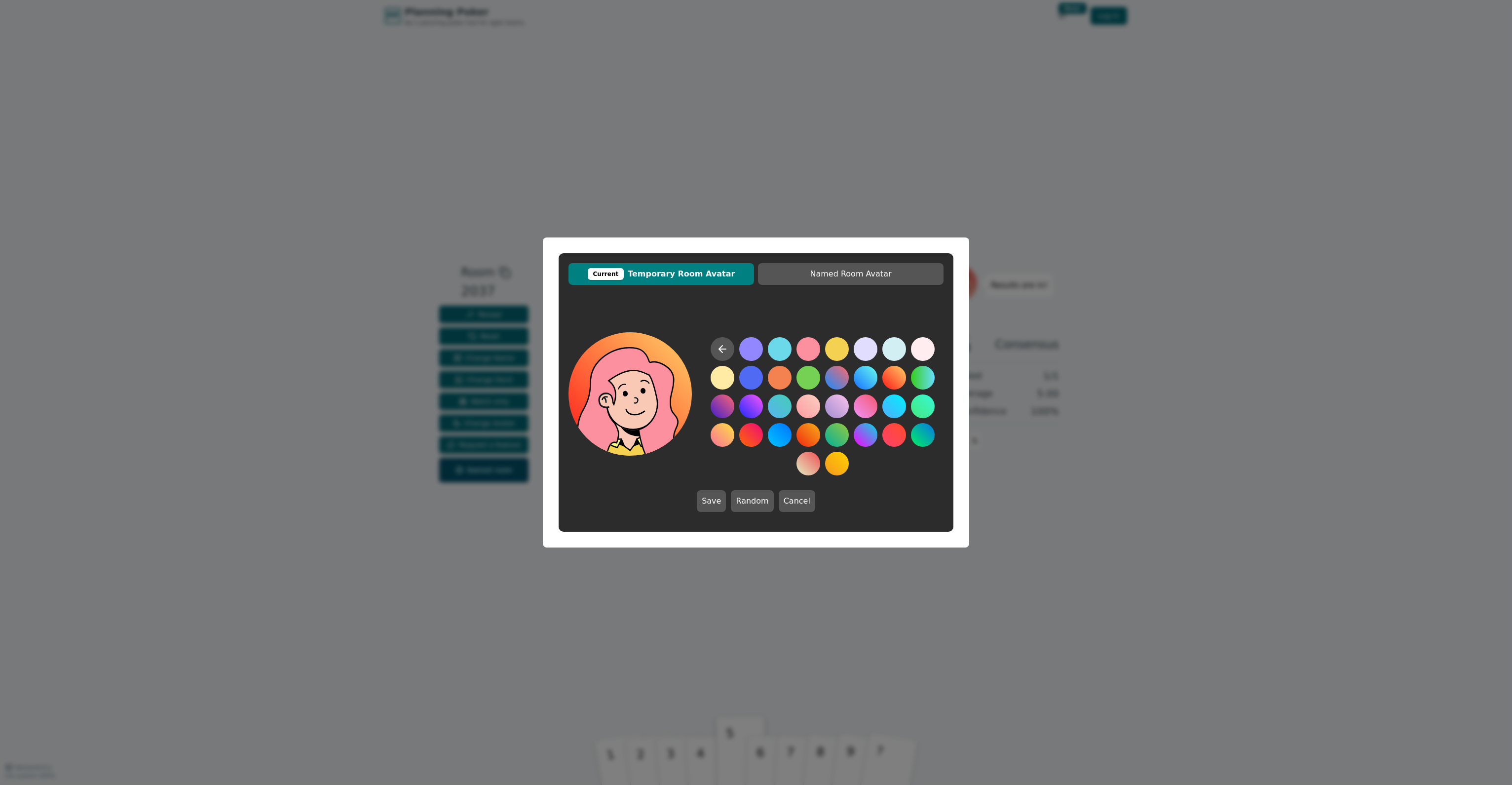
click at [894, 383] on button at bounding box center [894, 378] width 24 height 24
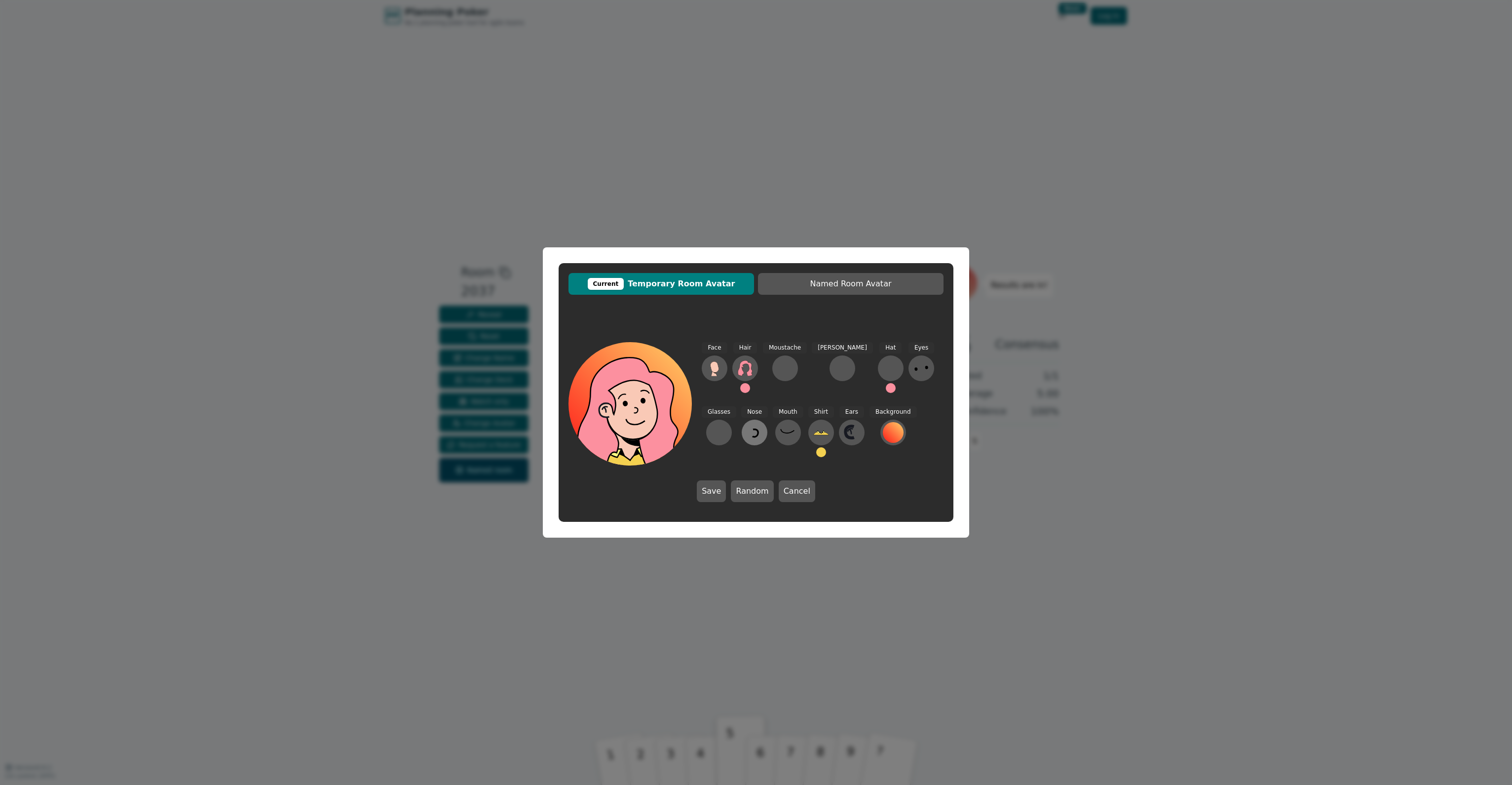
click at [746, 440] on icon at bounding box center [754, 432] width 16 height 16
click at [798, 365] on icon at bounding box center [801, 359] width 8 height 10
click at [745, 370] on icon at bounding box center [745, 369] width 16 height 16
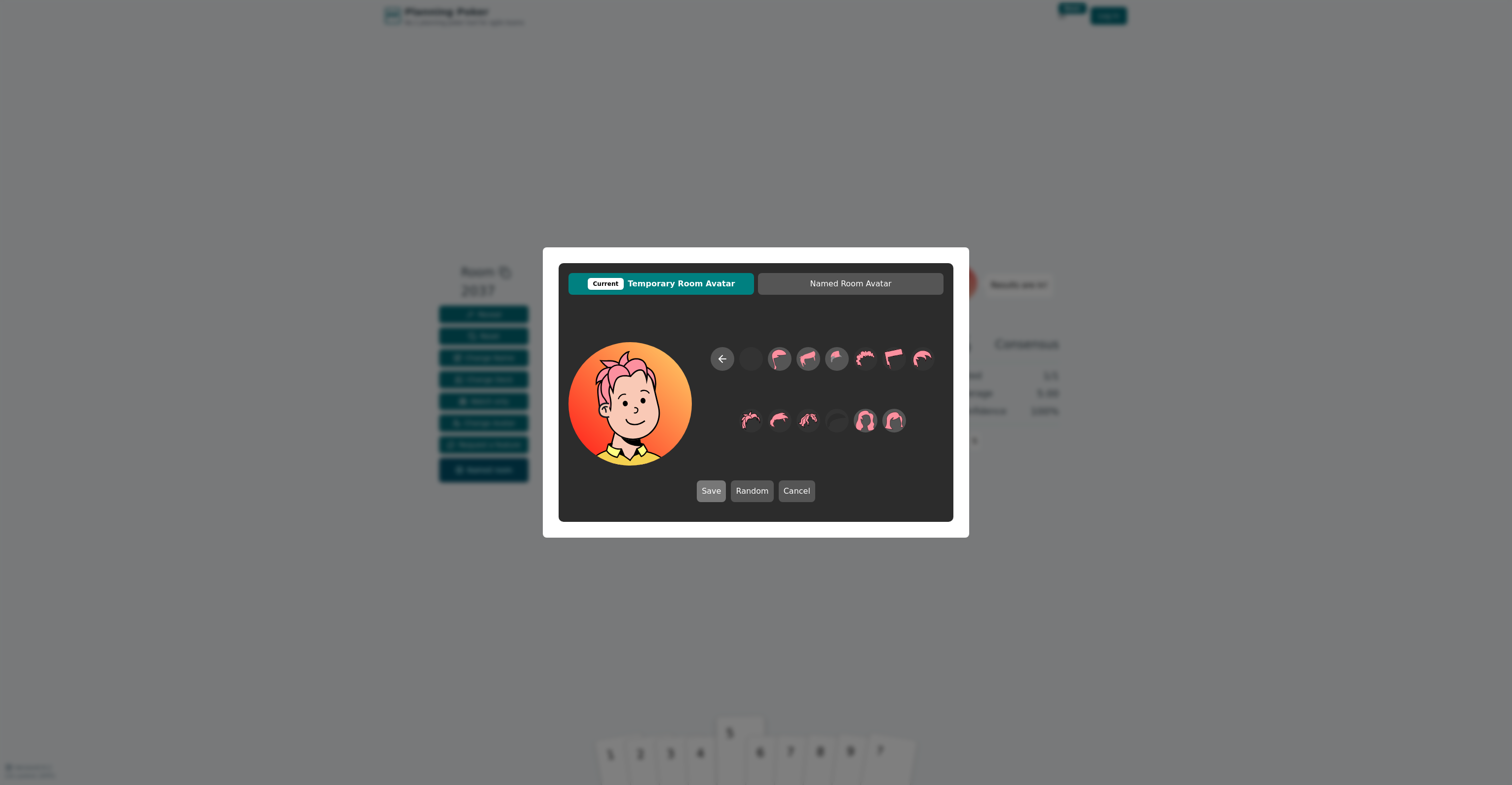
click at [718, 494] on button "Save" at bounding box center [711, 491] width 30 height 22
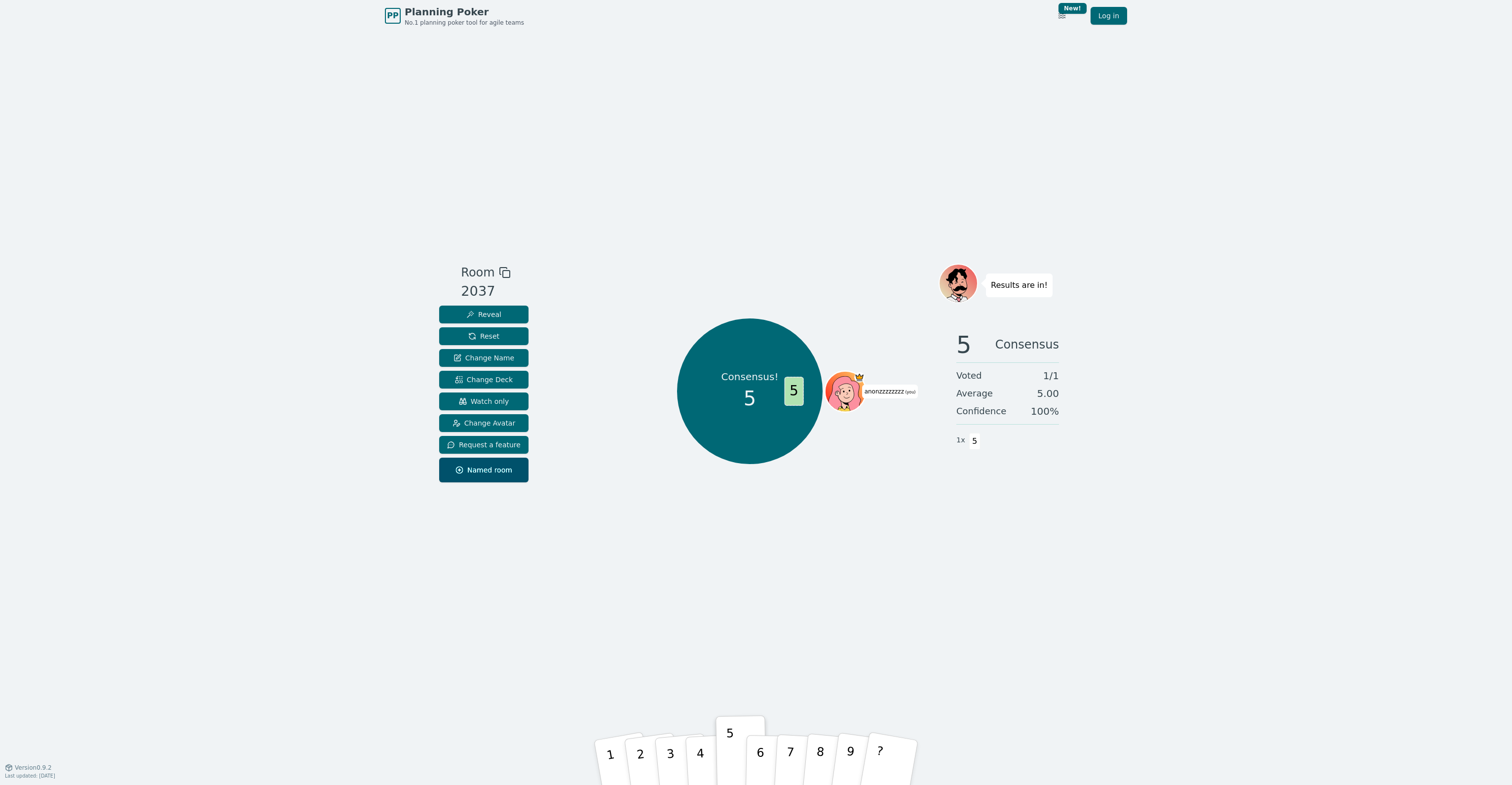
click at [844, 393] on div at bounding box center [847, 404] width 40 height 36
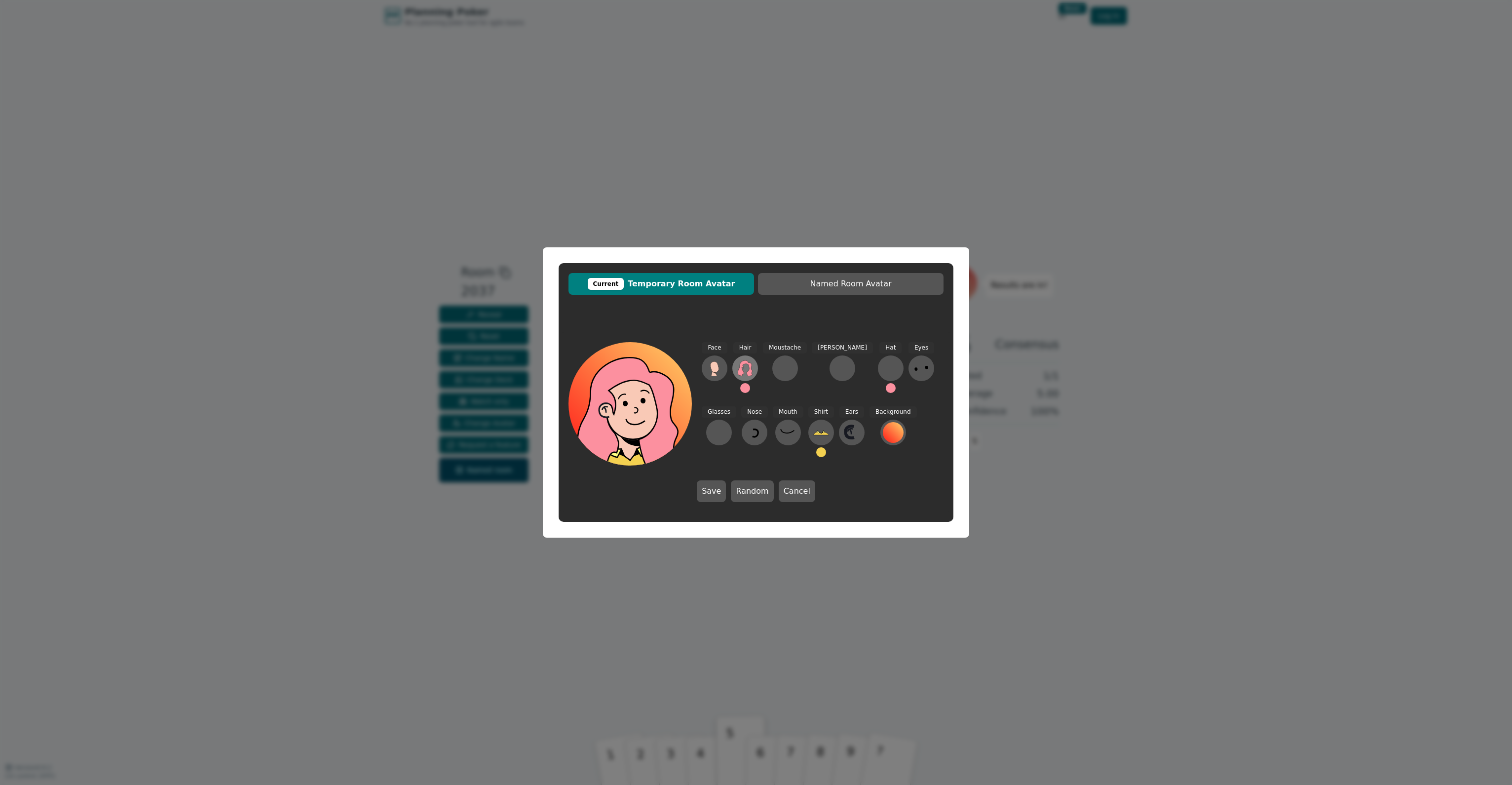
click at [746, 365] on icon at bounding box center [745, 369] width 16 height 16
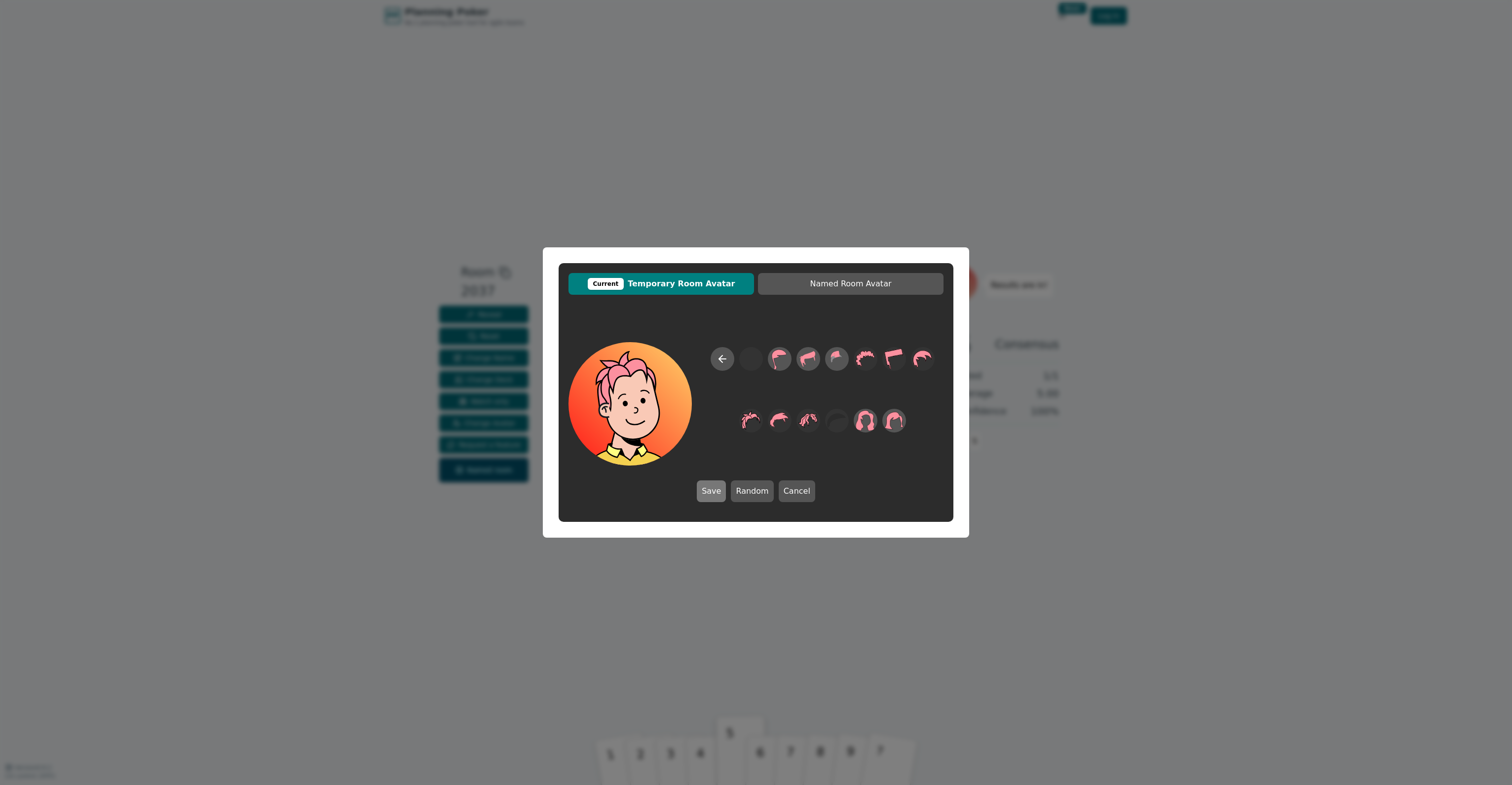
click at [718, 494] on button "Save" at bounding box center [711, 491] width 30 height 22
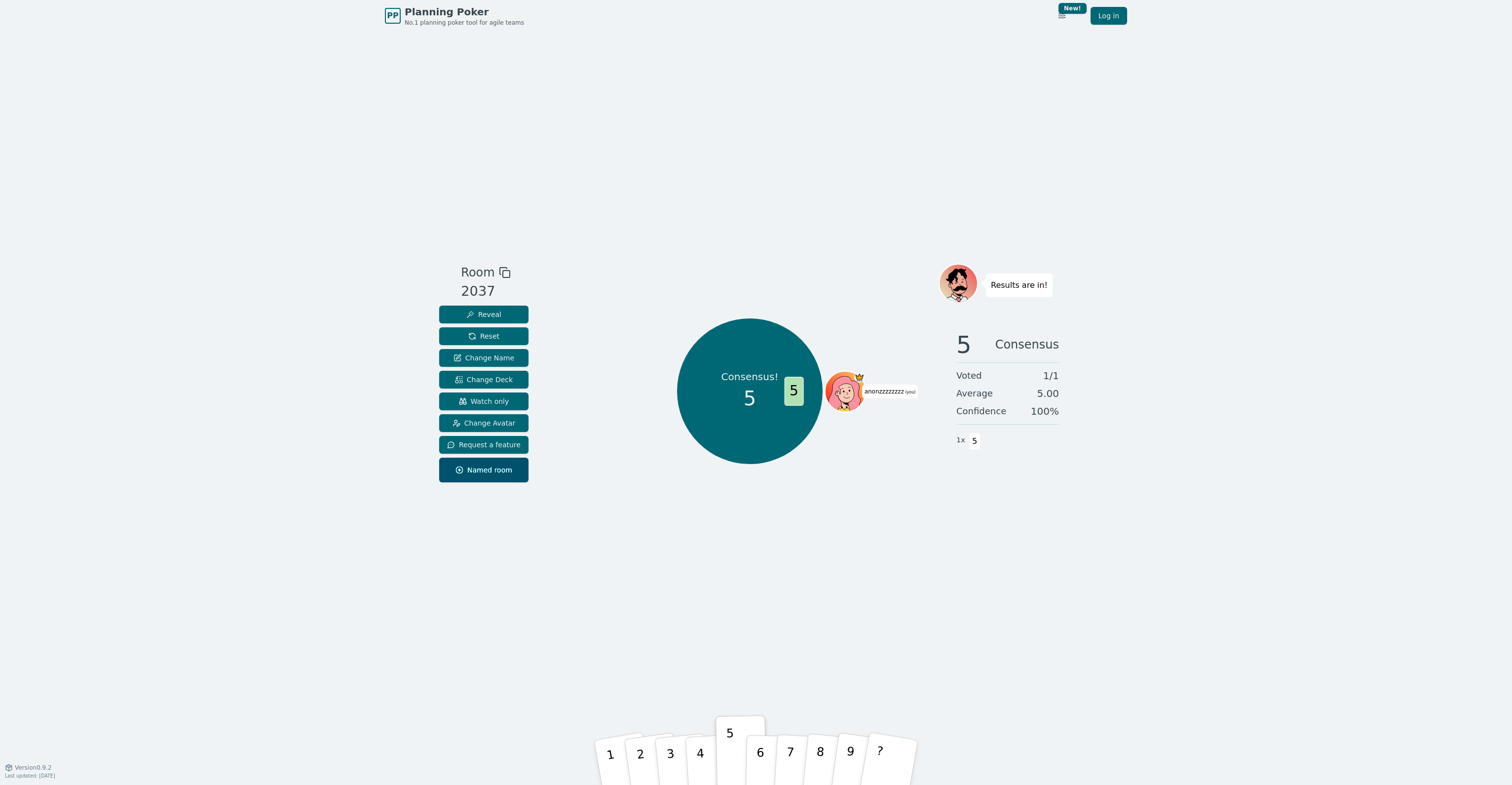
click at [847, 393] on icon at bounding box center [846, 393] width 4 height 3
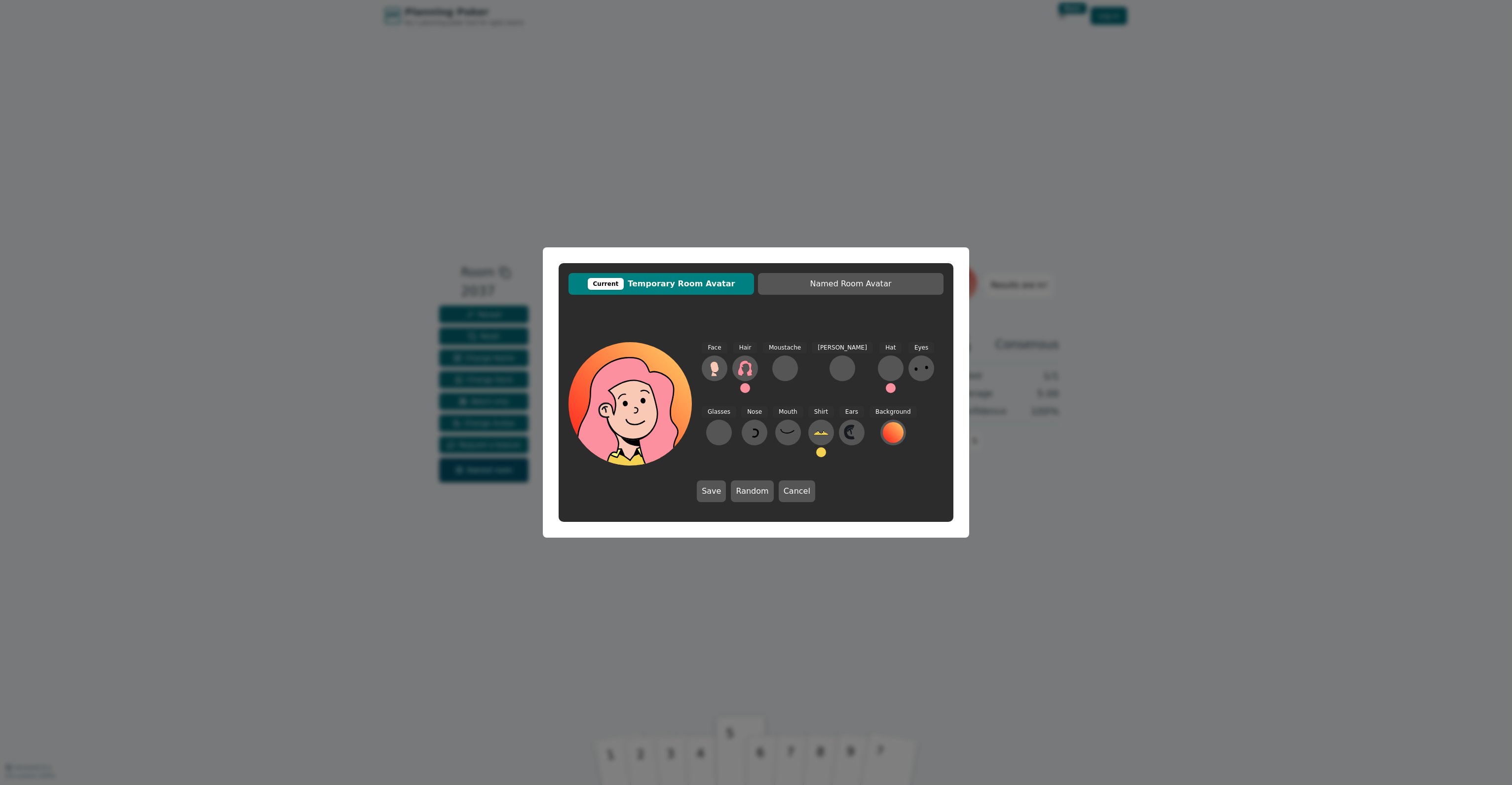
click at [745, 388] on button at bounding box center [745, 388] width 10 height 10
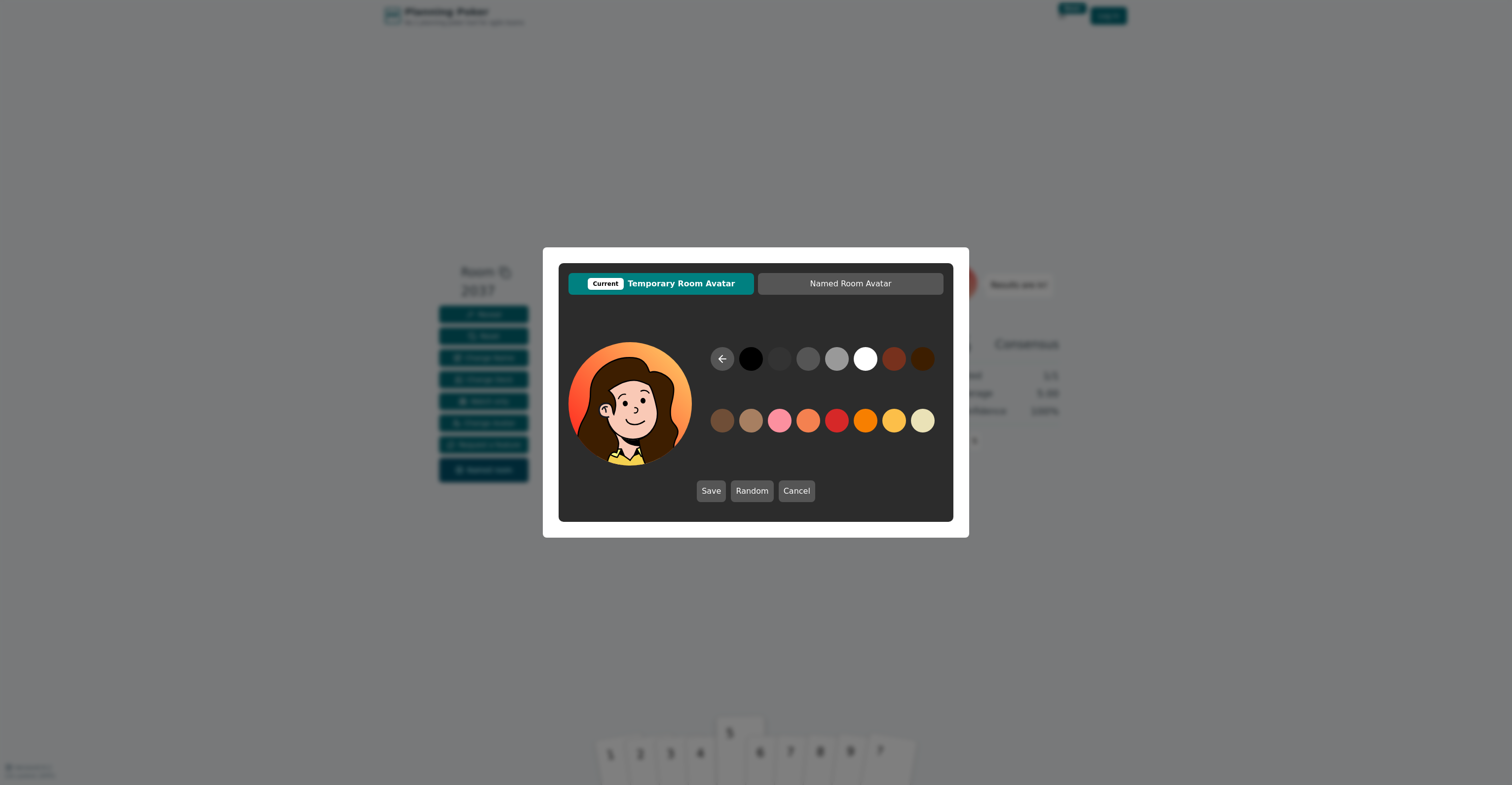
click at [923, 358] on button at bounding box center [923, 359] width 24 height 24
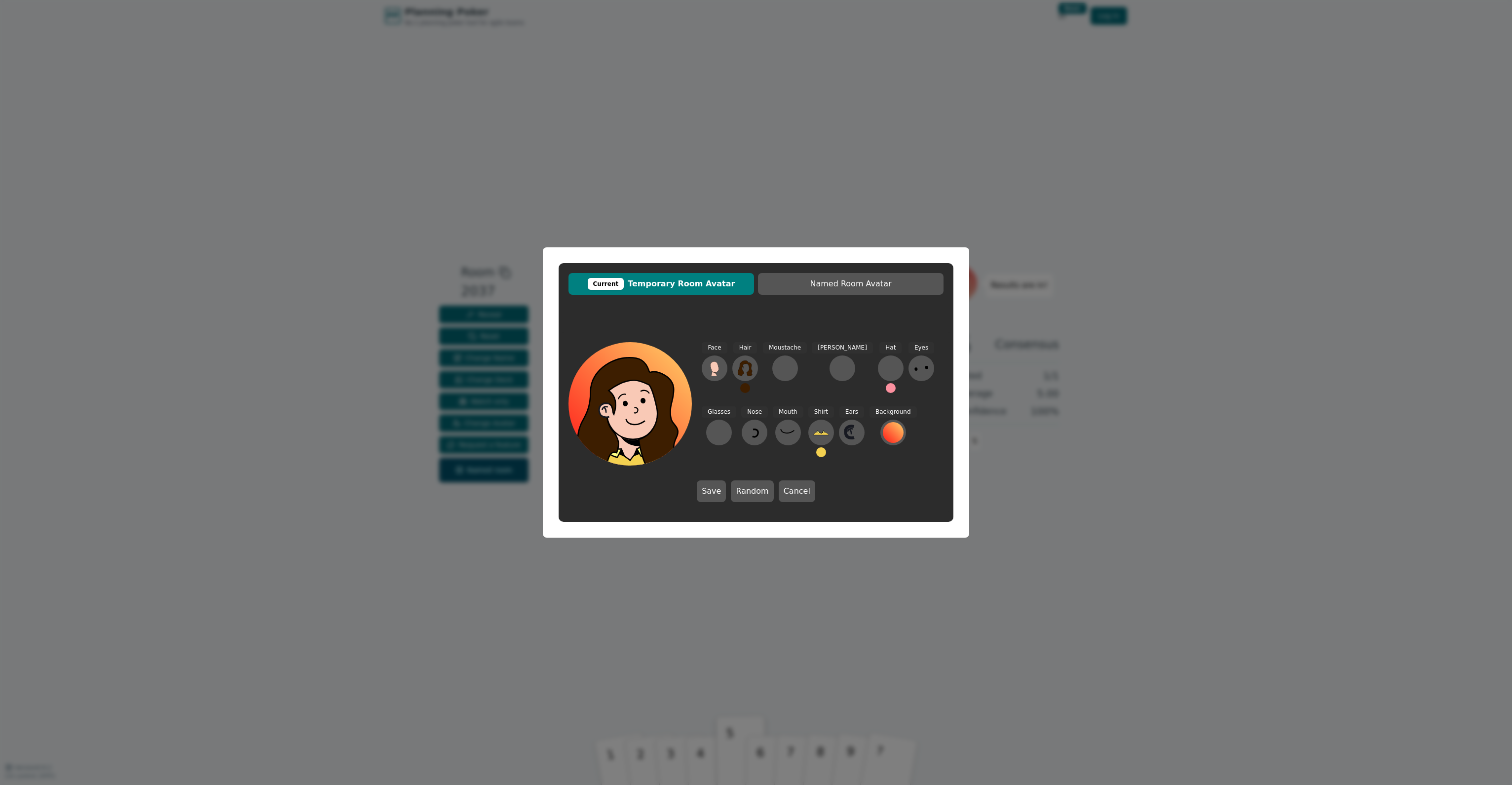
click at [746, 388] on button at bounding box center [745, 388] width 10 height 10
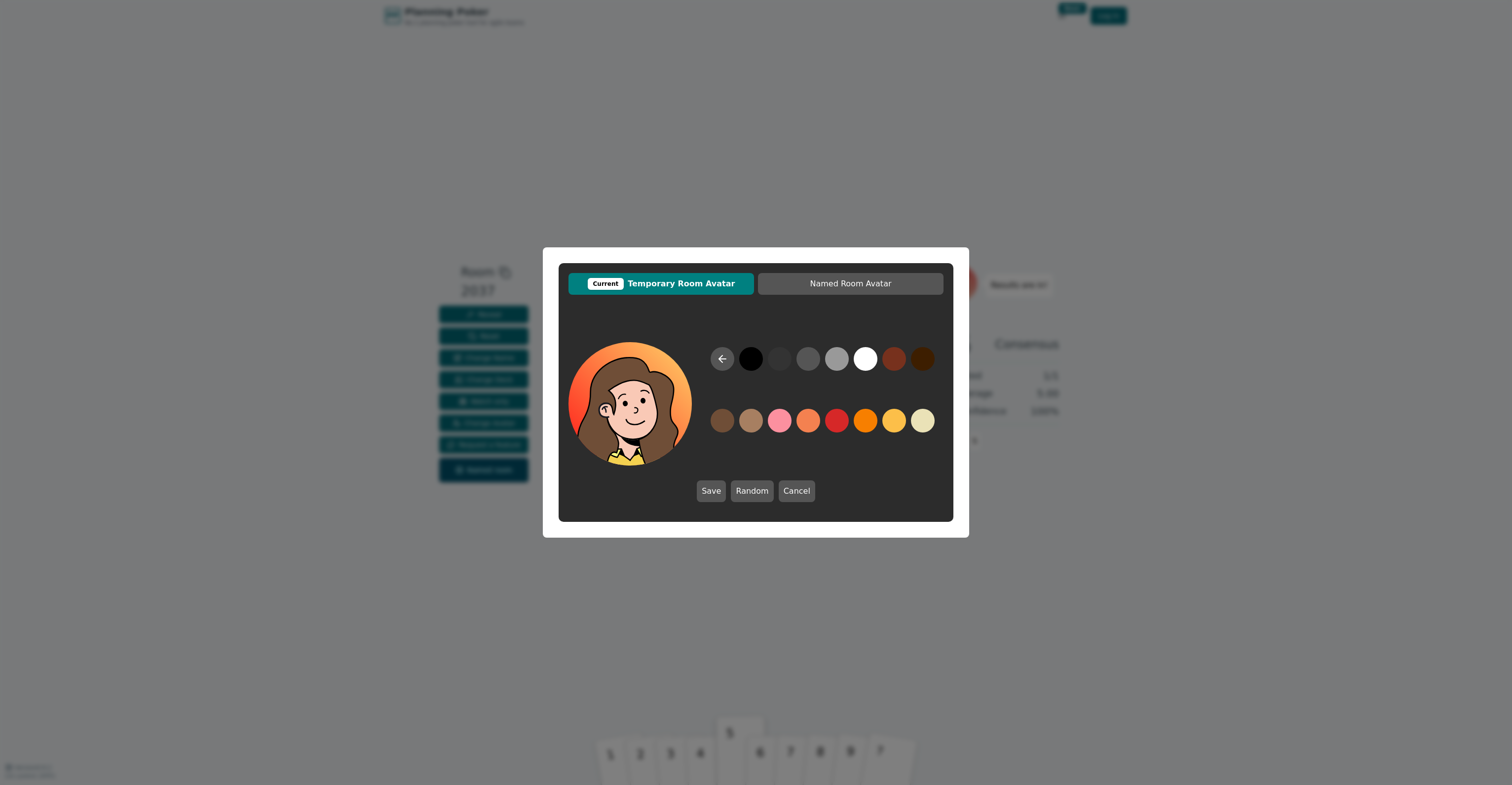
click at [722, 416] on button at bounding box center [723, 420] width 24 height 24
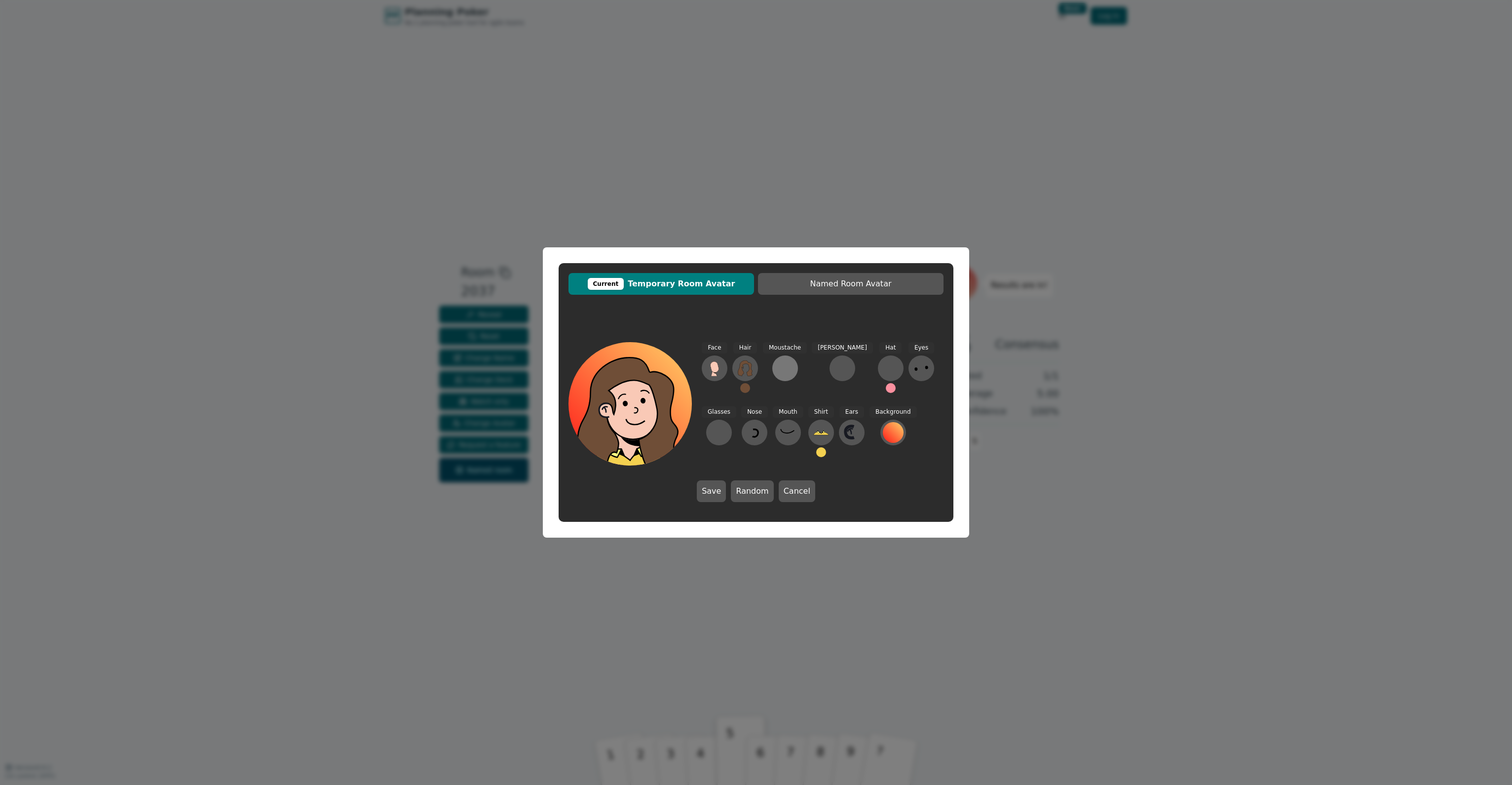
click at [786, 370] on div at bounding box center [786, 369] width 16 height 16
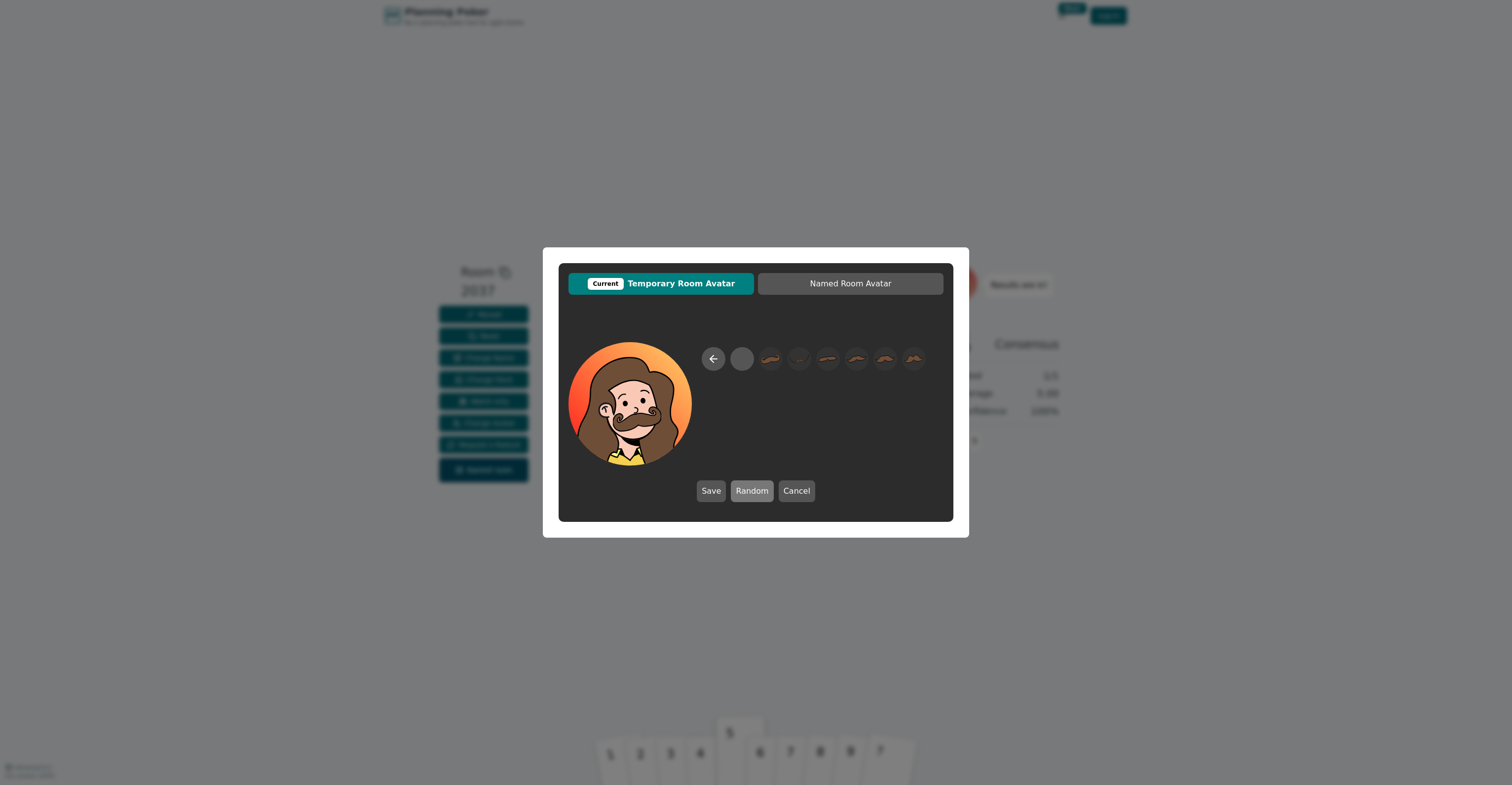
click at [751, 491] on button "Random" at bounding box center [751, 491] width 42 height 22
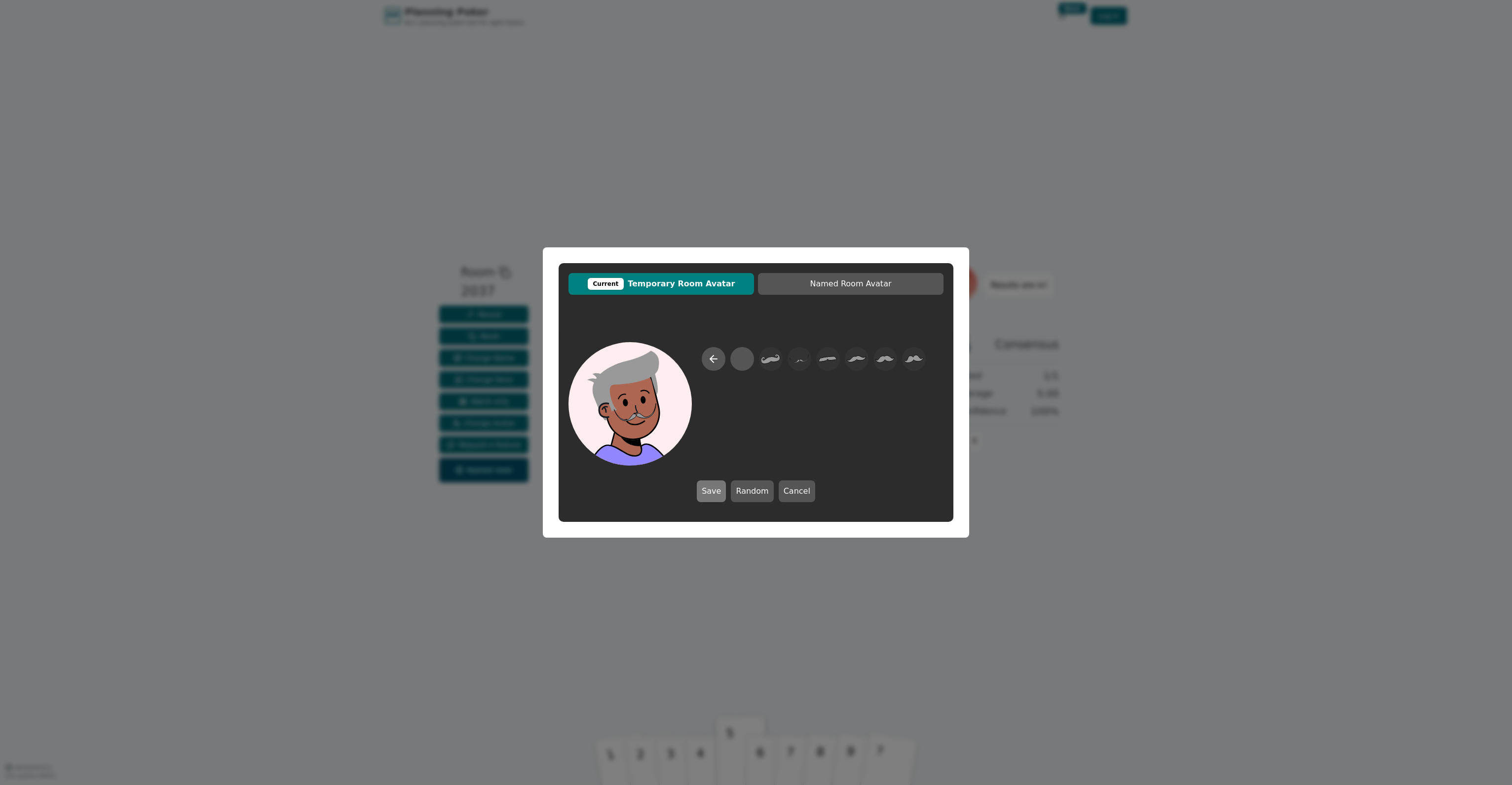
click at [717, 490] on button "Save" at bounding box center [711, 491] width 30 height 22
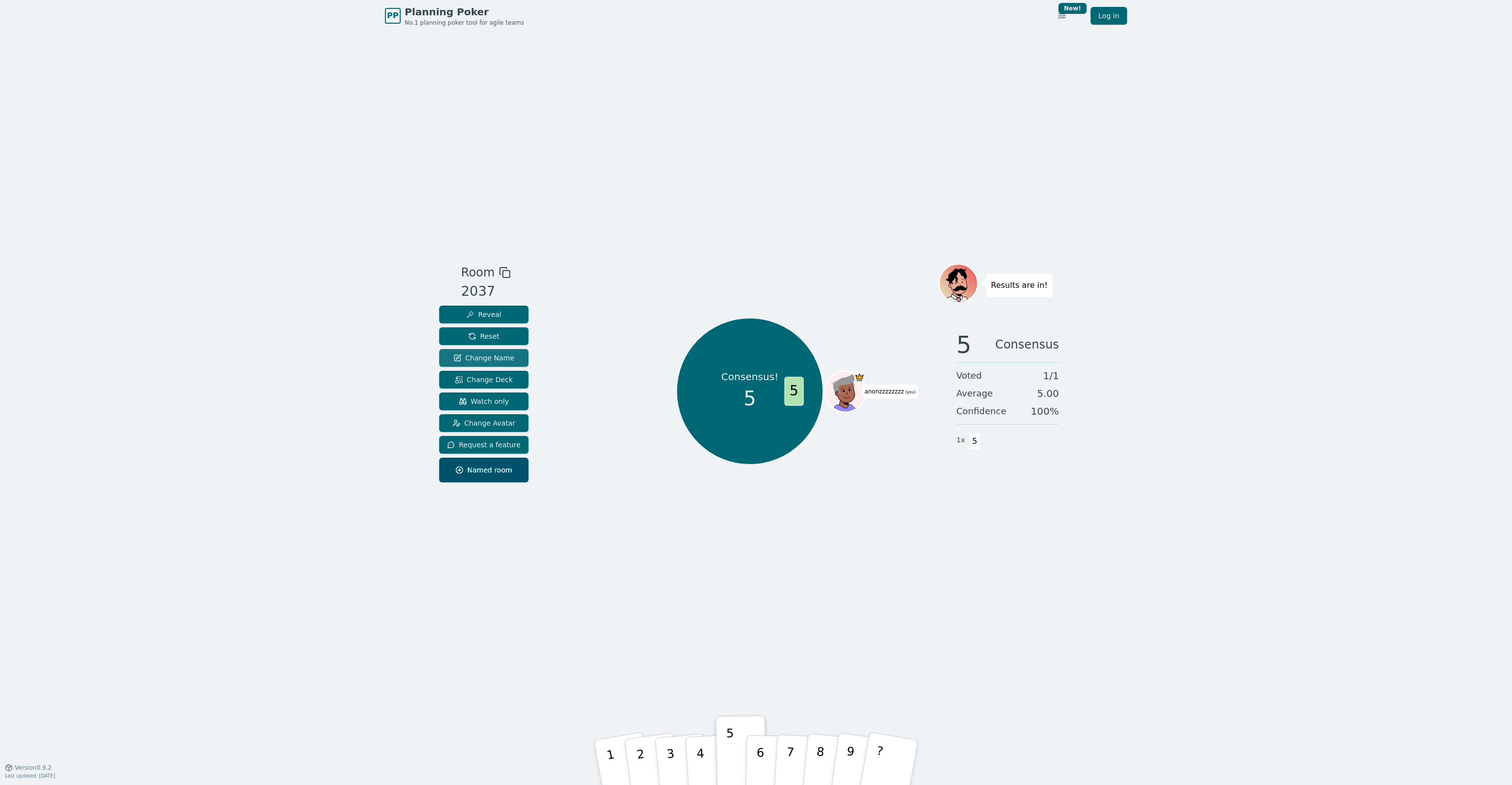
click at [492, 361] on span "Change Name" at bounding box center [484, 357] width 61 height 10
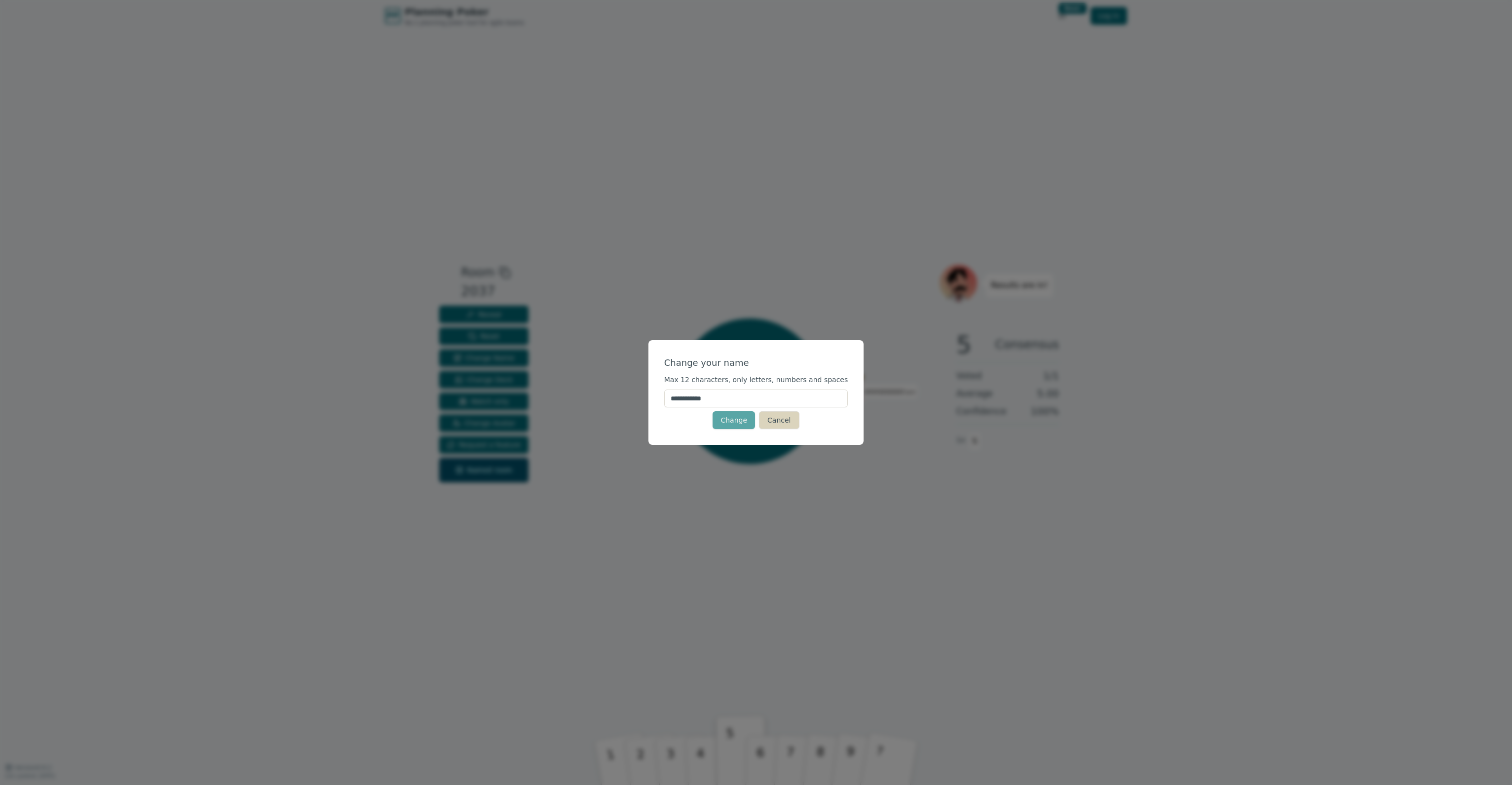
click at [782, 417] on button "Cancel" at bounding box center [779, 420] width 40 height 18
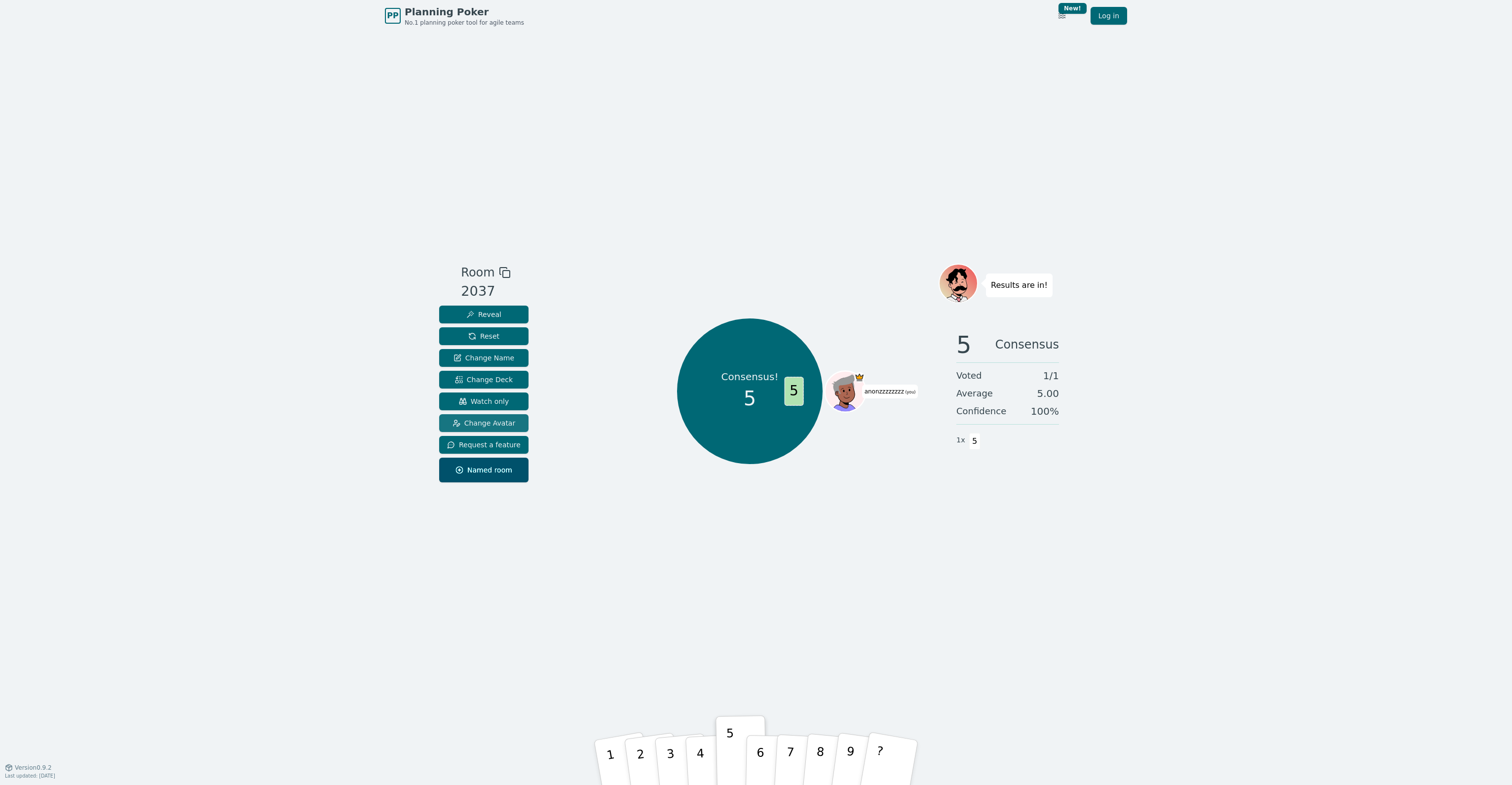
click at [500, 420] on span "Change Avatar" at bounding box center [483, 423] width 63 height 10
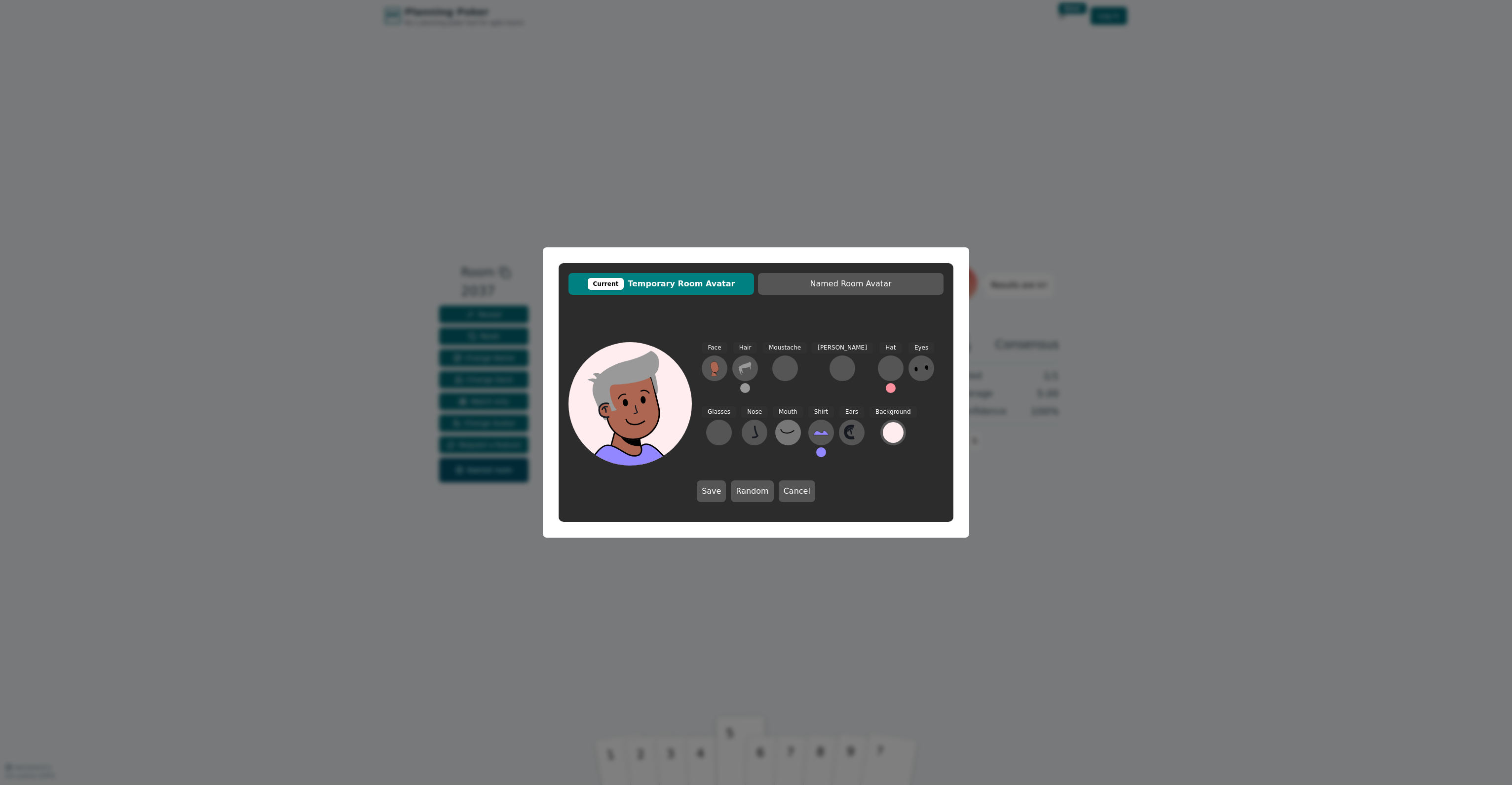
click at [780, 432] on icon at bounding box center [788, 432] width 16 height 16
click at [746, 361] on circle at bounding box center [743, 365] width 13 height 13
click at [913, 373] on icon at bounding box center [921, 369] width 16 height 16
click at [800, 362] on icon at bounding box center [799, 359] width 19 height 22
click at [845, 438] on icon at bounding box center [849, 432] width 9 height 12
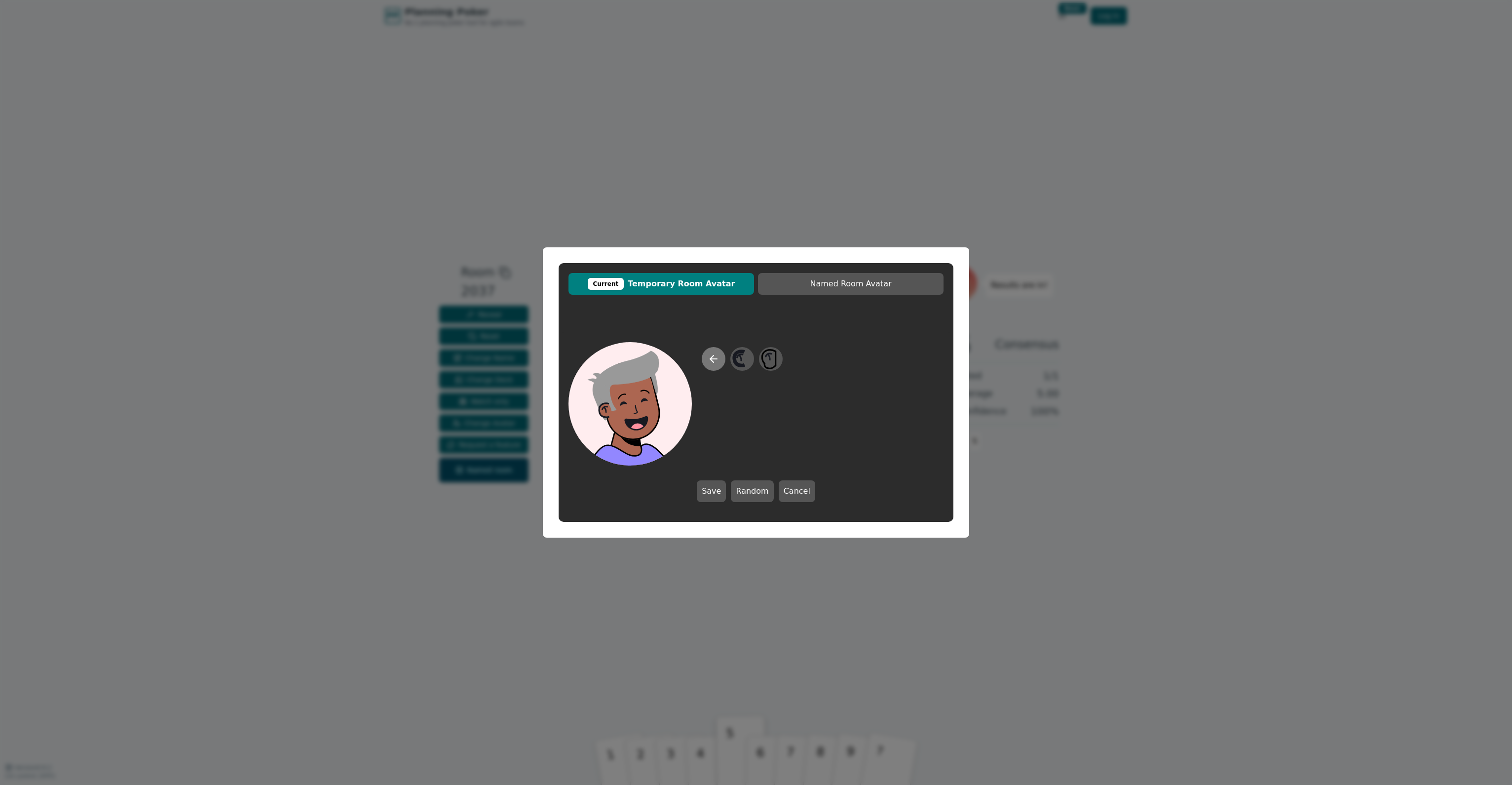
click at [713, 357] on icon at bounding box center [711, 359] width 3 height 7
click at [883, 432] on div at bounding box center [893, 432] width 21 height 21
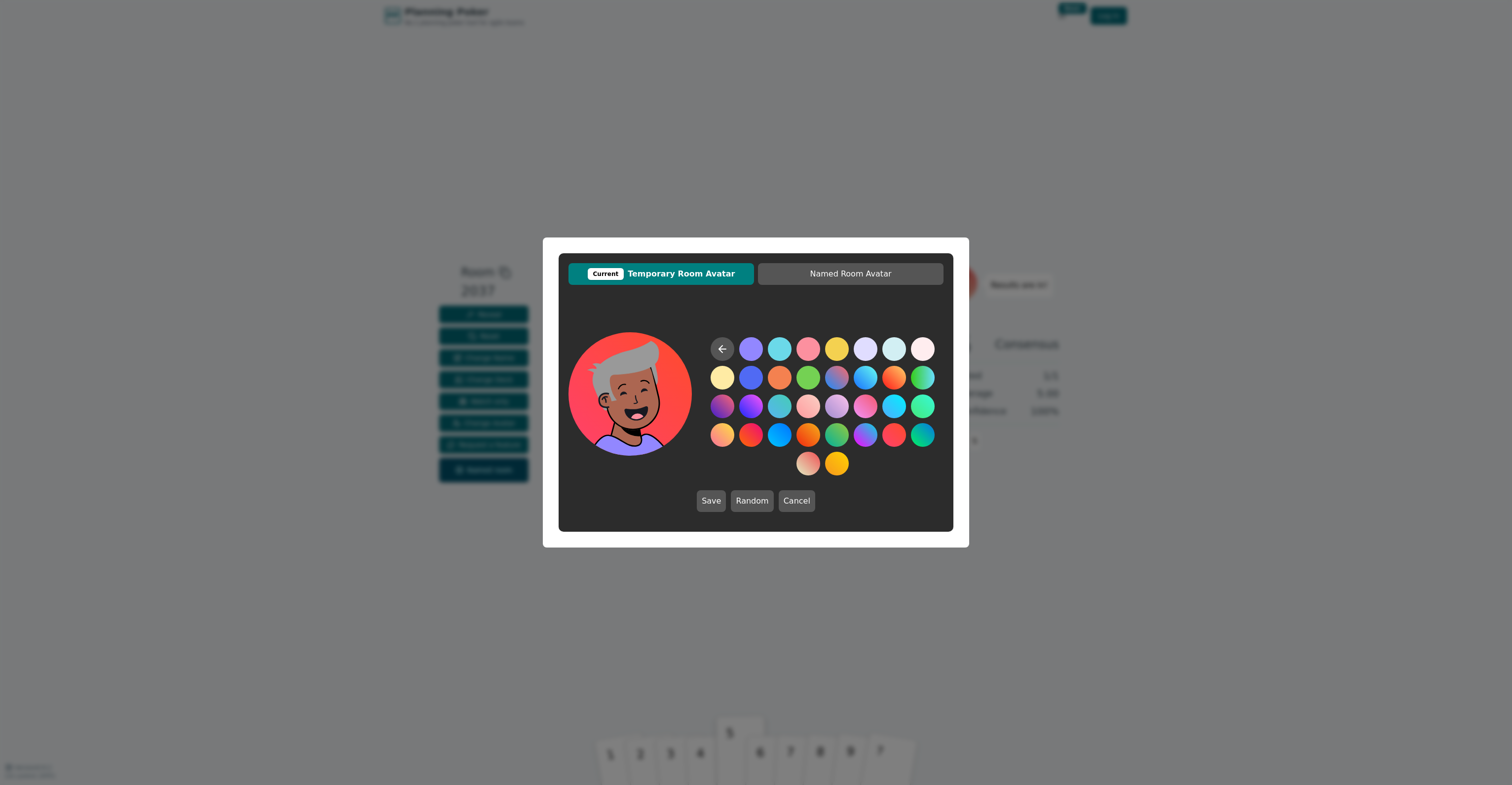
click at [898, 440] on button at bounding box center [894, 435] width 24 height 24
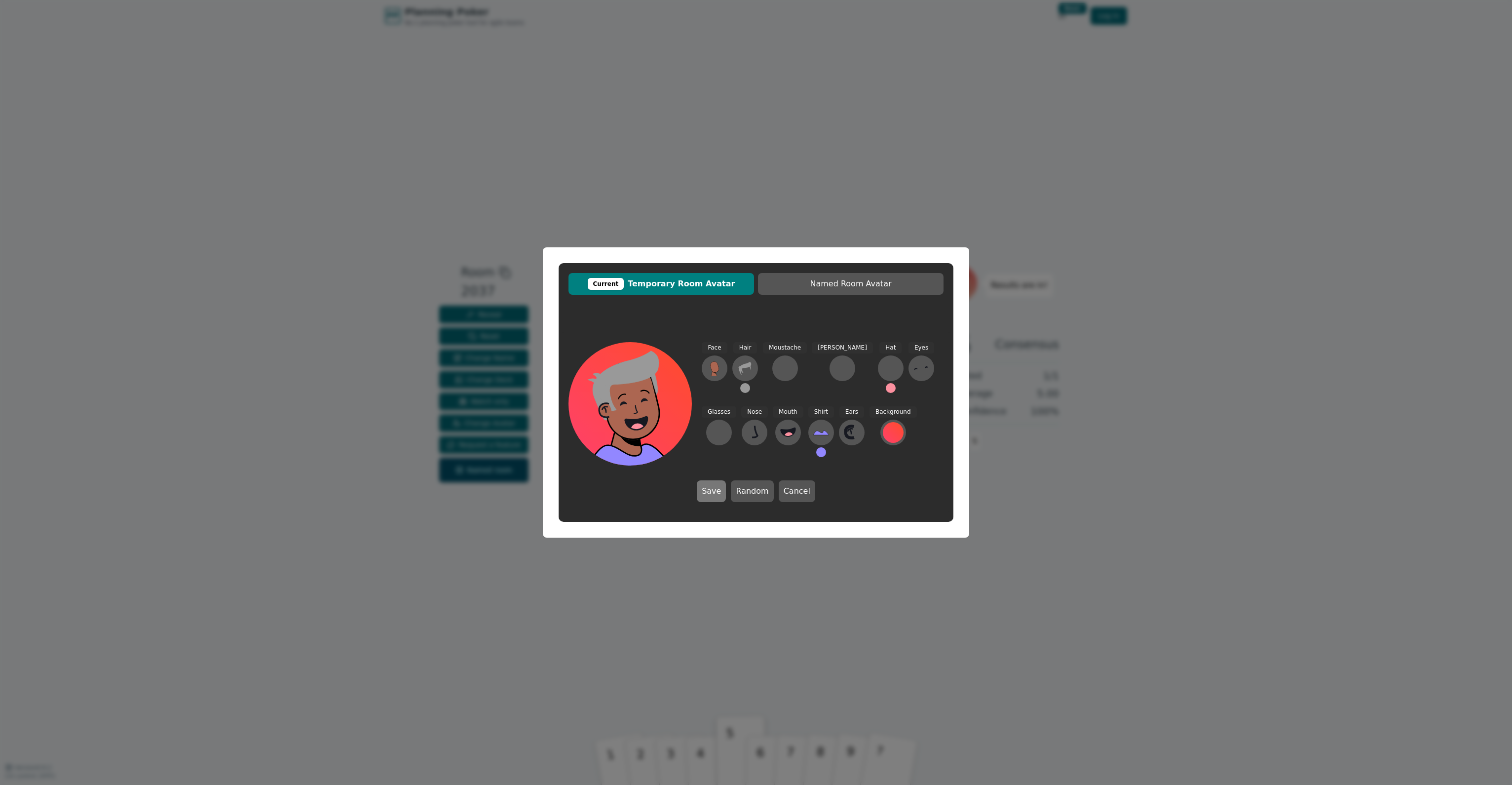
click at [723, 488] on button "Save" at bounding box center [711, 491] width 30 height 22
